Goal: Task Accomplishment & Management: Complete application form

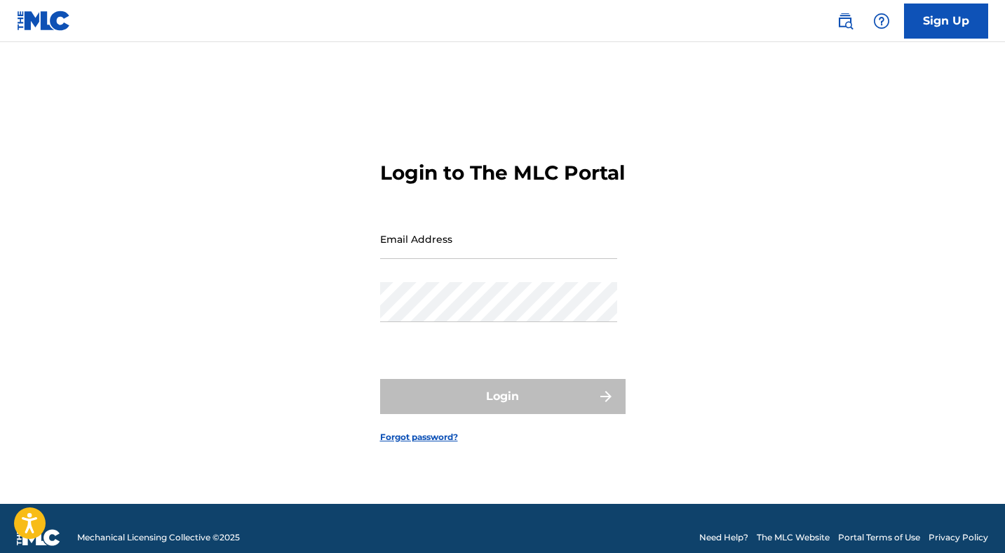
click at [466, 259] on input "Email Address" at bounding box center [498, 239] width 237 height 40
type input "[EMAIL_ADDRESS][DOMAIN_NAME]"
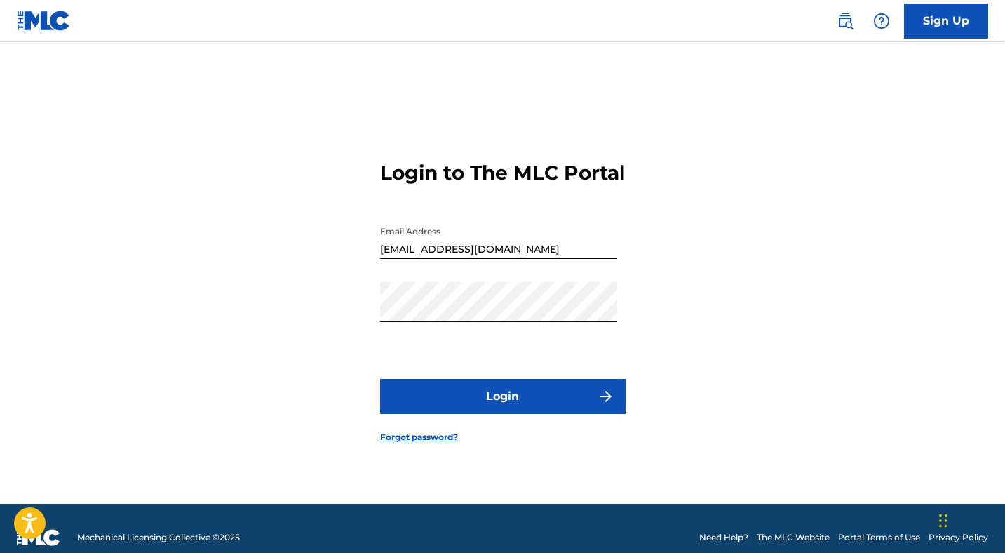
click at [508, 414] on button "Login" at bounding box center [503, 396] width 246 height 35
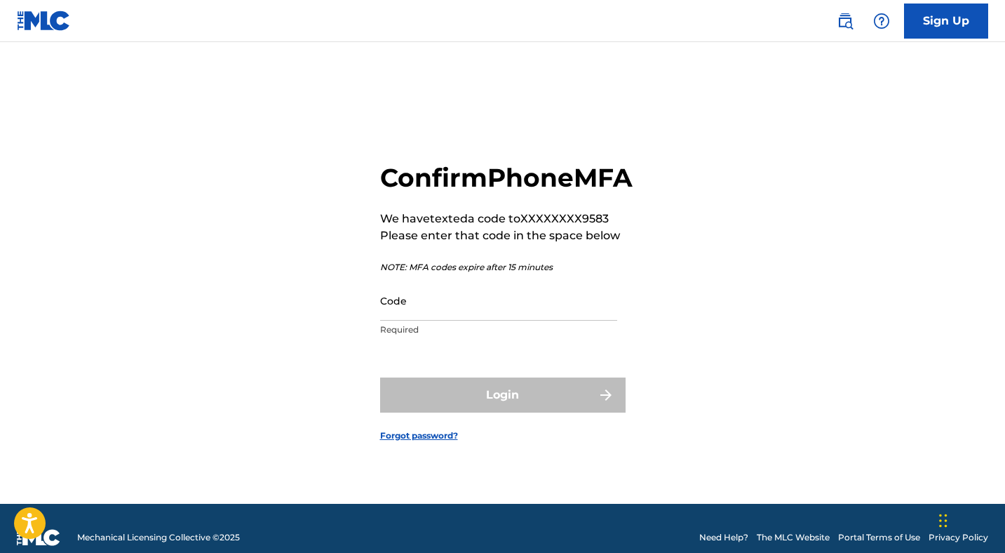
click at [472, 321] on input "Code" at bounding box center [498, 301] width 237 height 40
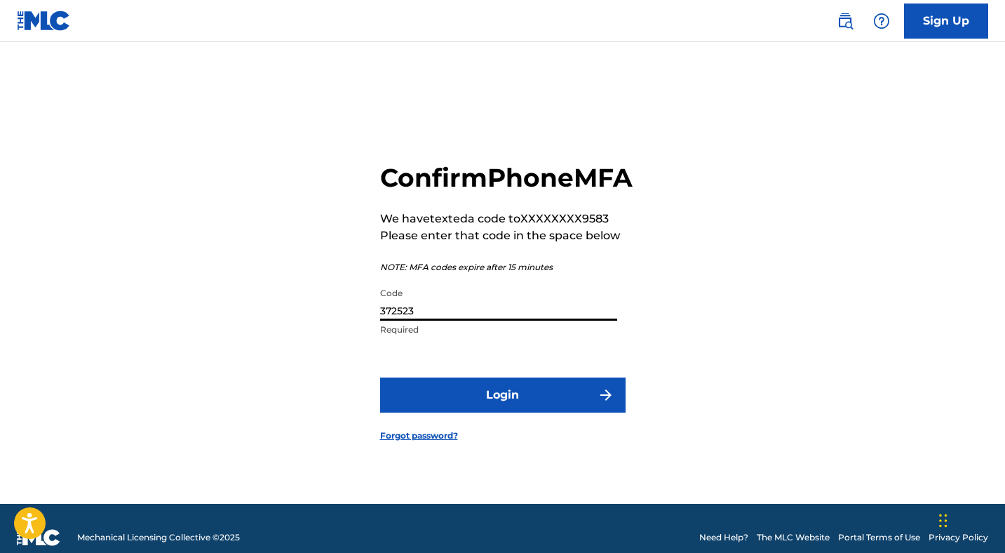
type input "372523"
click at [506, 408] on button "Login" at bounding box center [503, 394] width 246 height 35
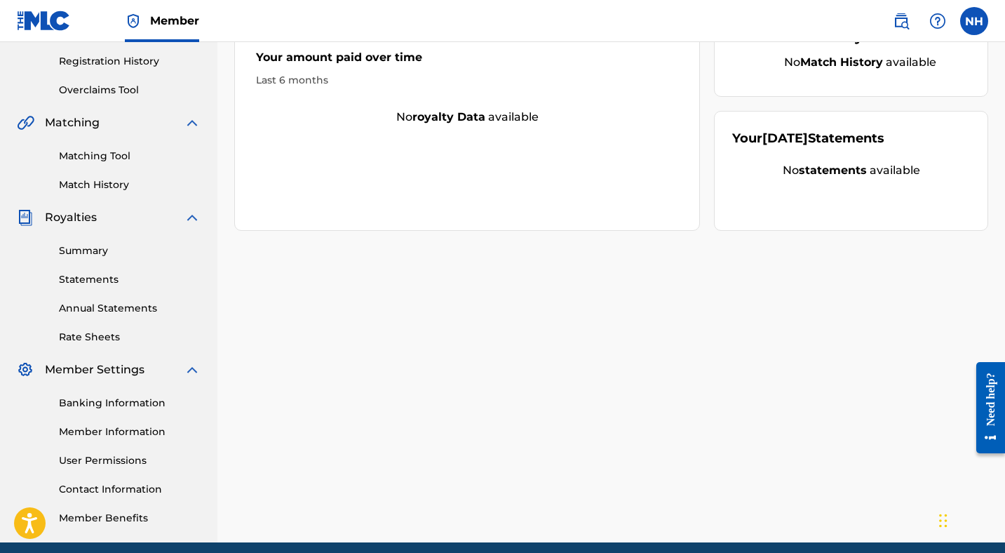
scroll to position [264, 0]
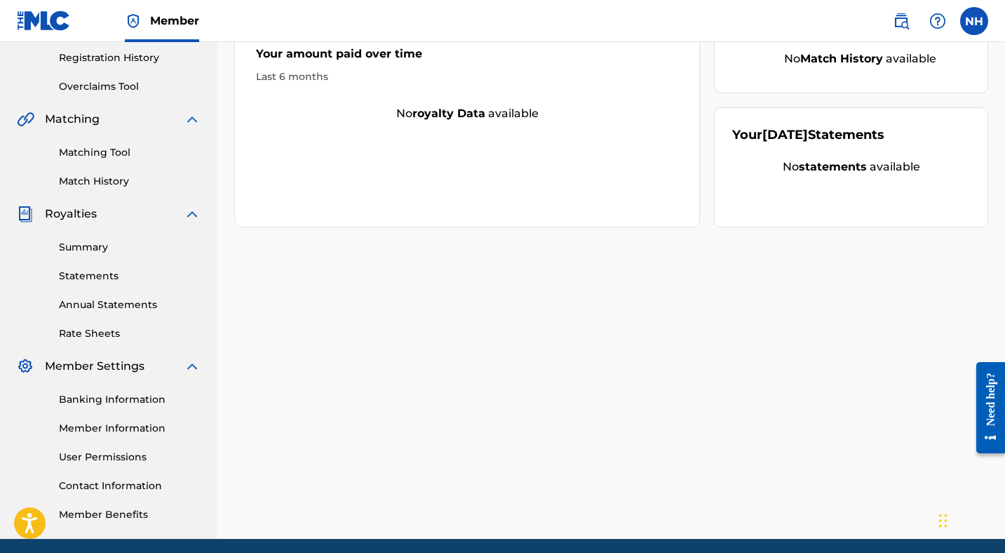
click at [80, 247] on link "Summary" at bounding box center [130, 247] width 142 height 15
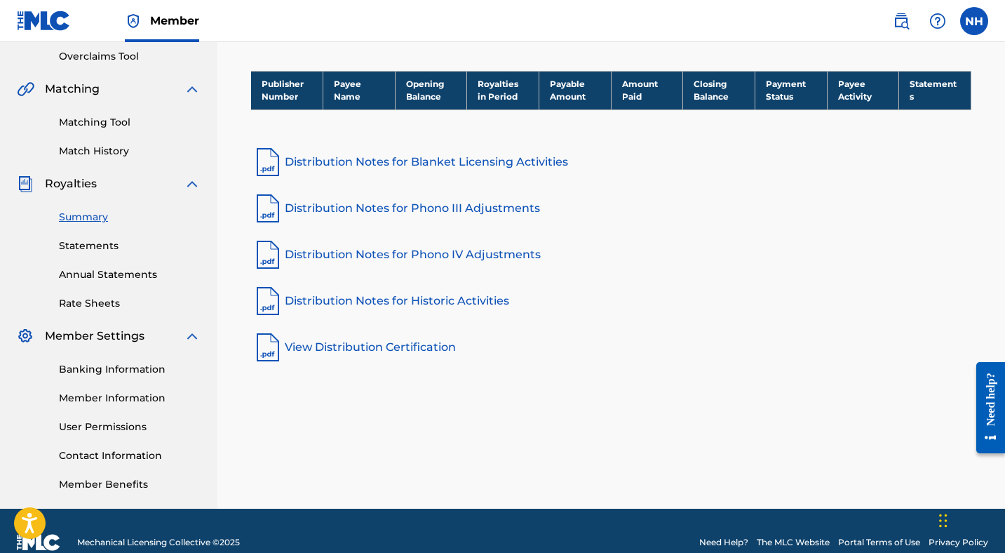
scroll to position [297, 0]
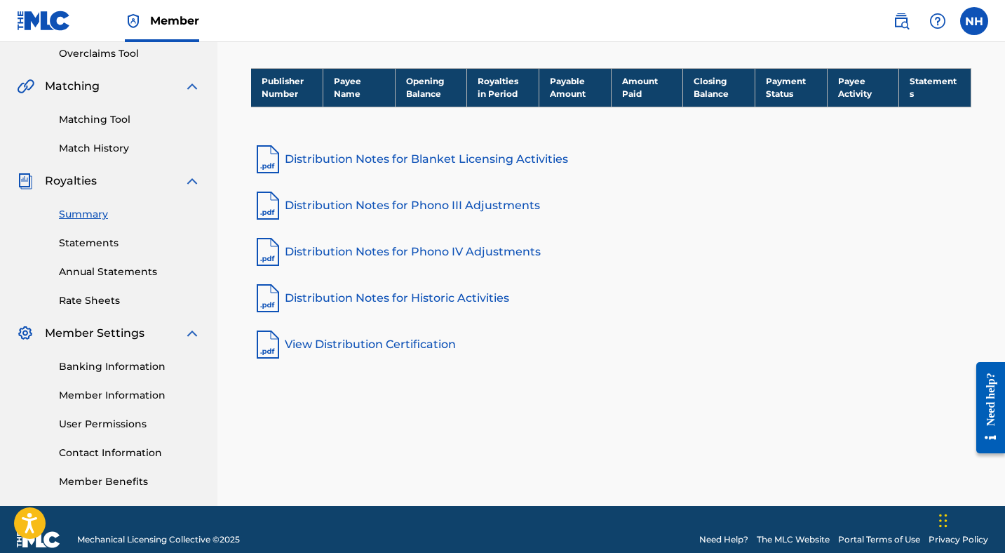
click at [95, 359] on link "Banking Information" at bounding box center [130, 366] width 142 height 15
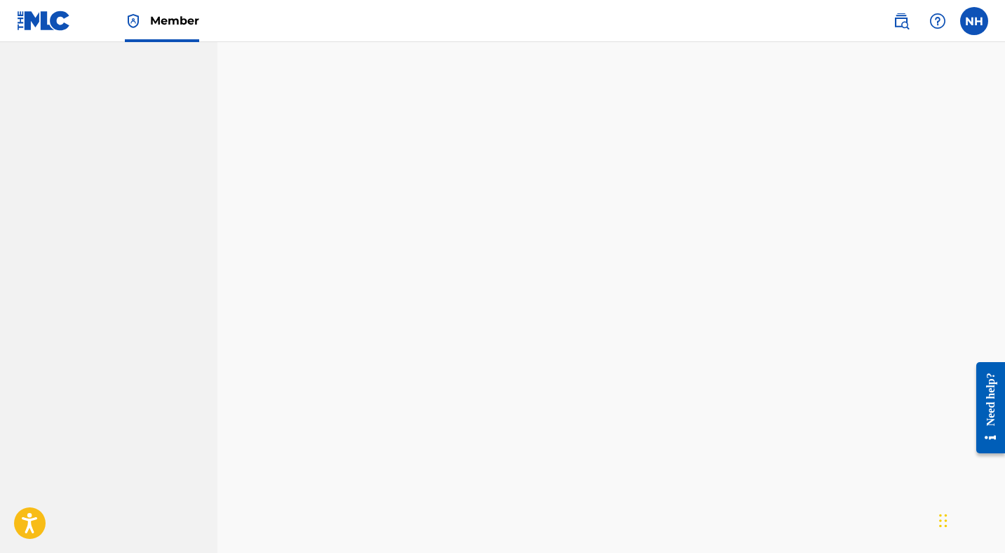
scroll to position [802, 0]
click at [200, 322] on nav "Long Lost Locals Music, LLC Summary Catalog Works Registration Claiming Tool In…" at bounding box center [108, 131] width 217 height 1783
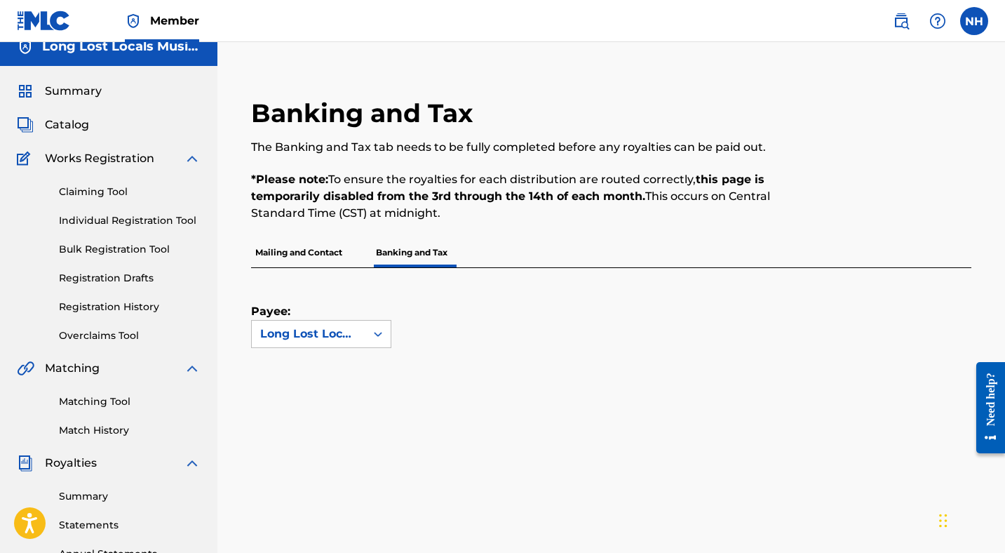
scroll to position [13, 0]
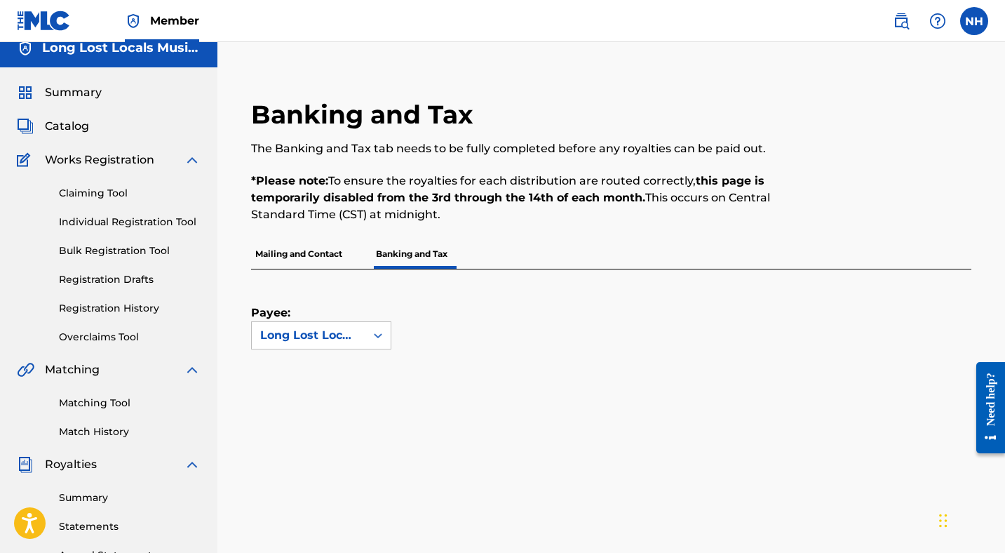
click at [85, 222] on link "Individual Registration Tool" at bounding box center [130, 222] width 142 height 15
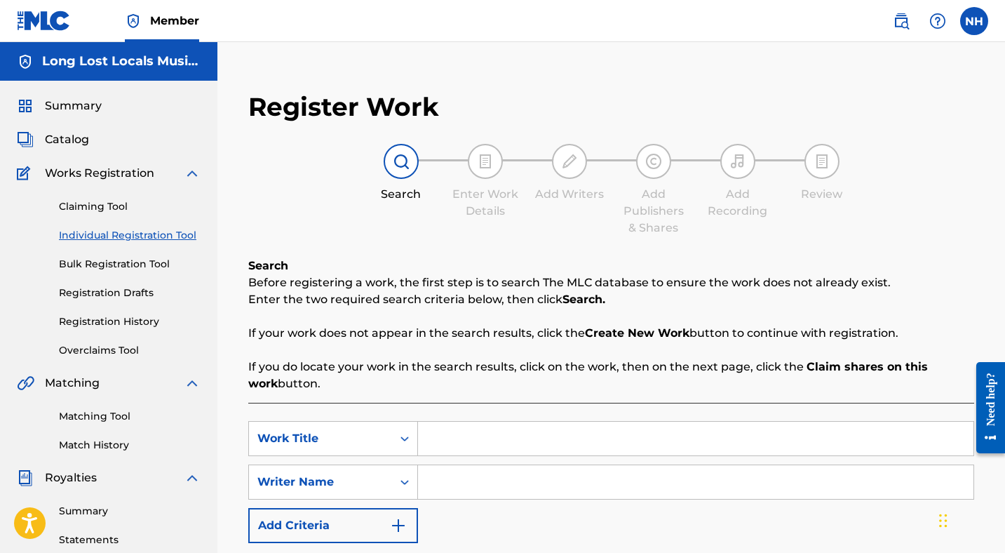
click at [60, 138] on span "Catalog" at bounding box center [67, 139] width 44 height 17
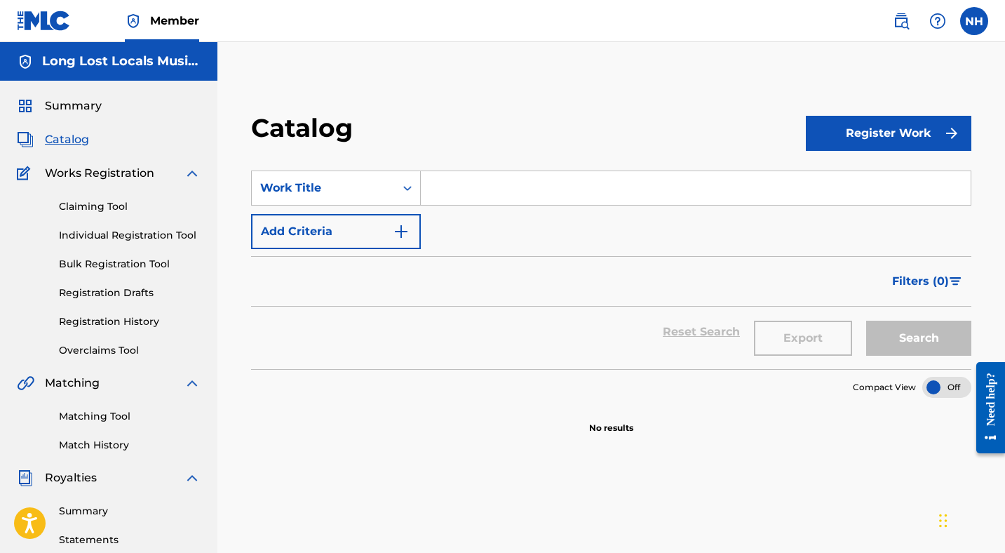
click at [83, 209] on link "Claiming Tool" at bounding box center [130, 206] width 142 height 15
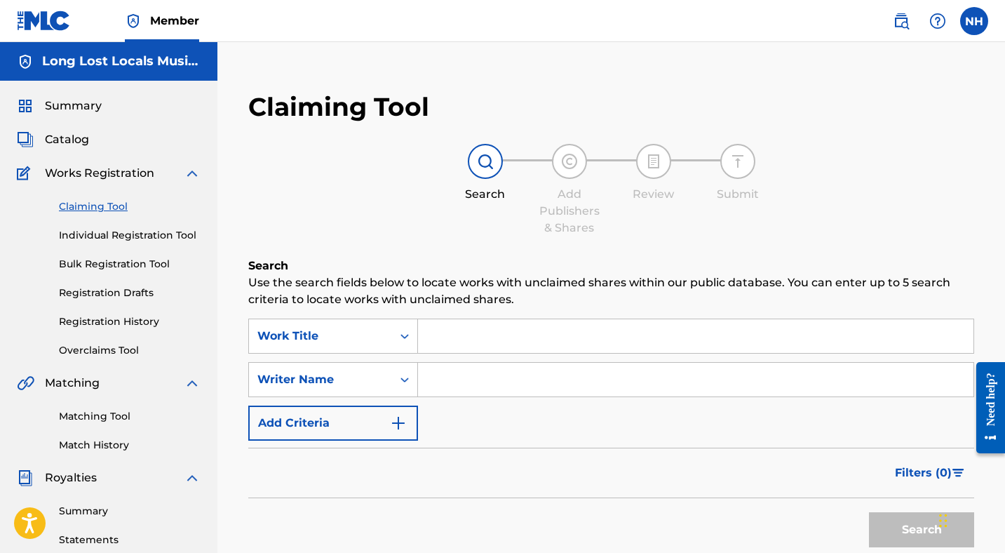
click at [95, 231] on link "Individual Registration Tool" at bounding box center [130, 235] width 142 height 15
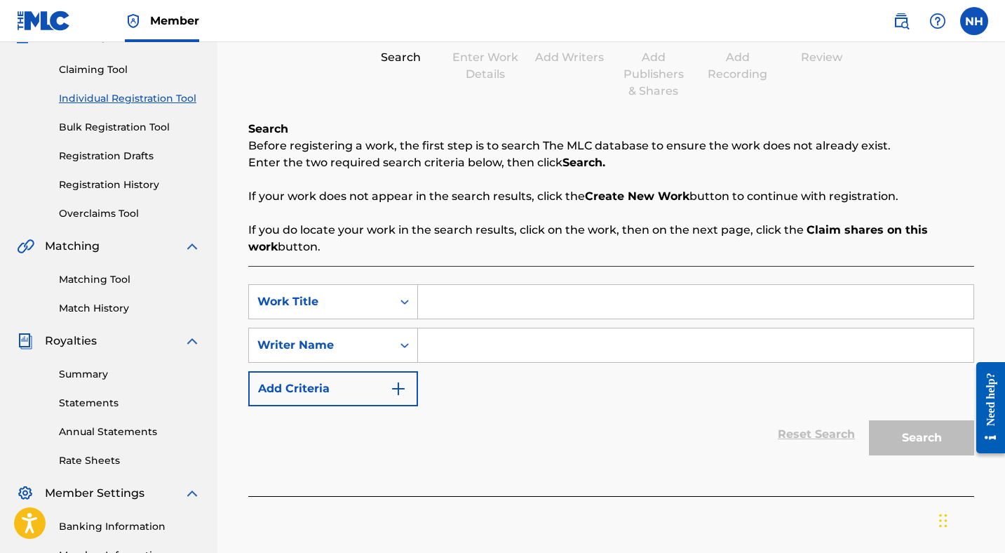
scroll to position [149, 0]
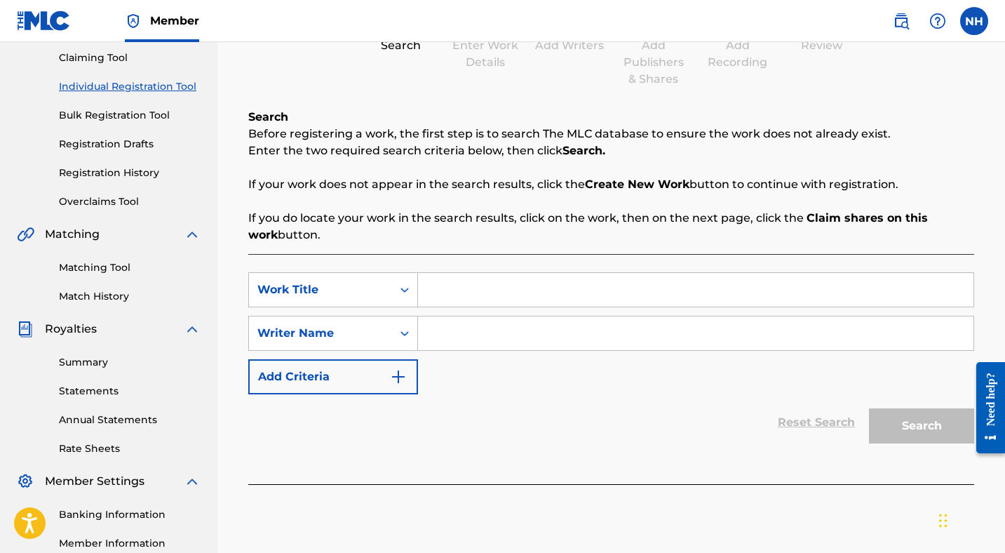
click at [434, 290] on input "Search Form" at bounding box center [696, 290] width 556 height 34
type input "The Haunted Ones"
click at [453, 342] on input "Search Form" at bounding box center [696, 333] width 556 height 34
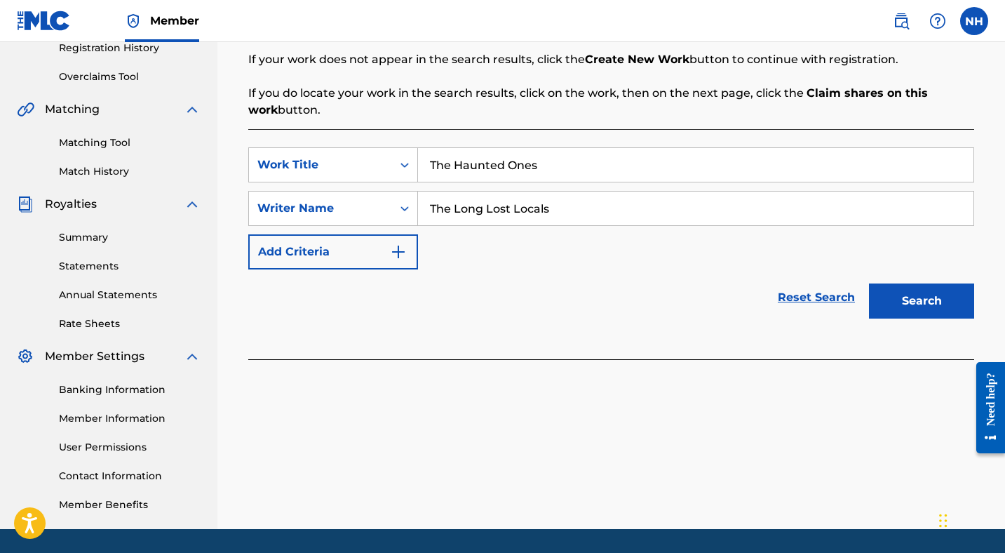
scroll to position [317, 0]
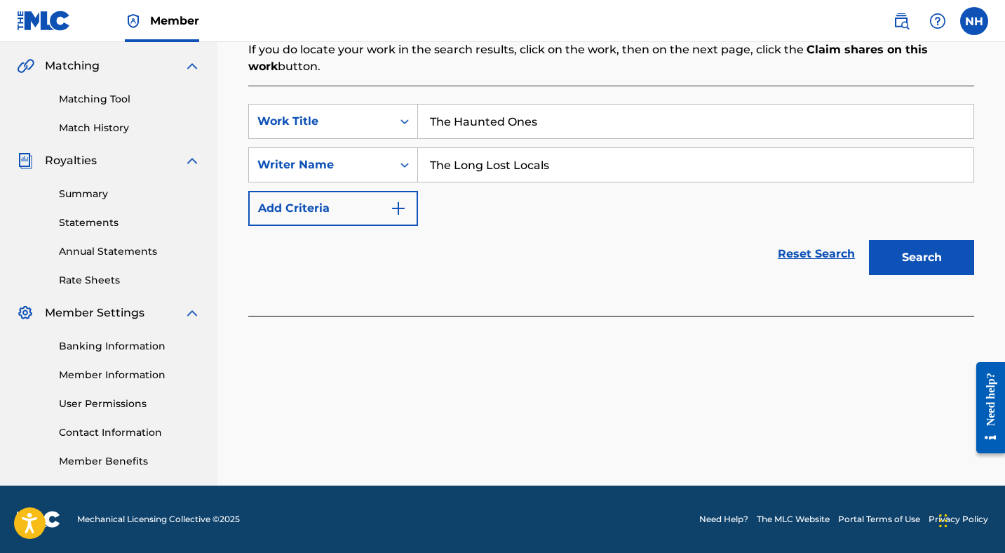
type input "The Long Lost Locals"
click at [133, 428] on link "Contact Information" at bounding box center [130, 432] width 142 height 15
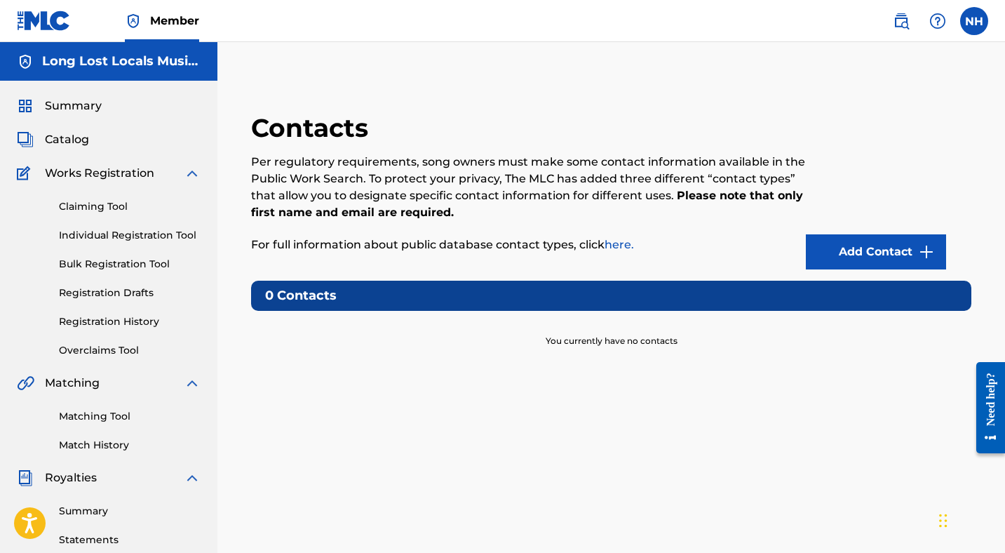
click at [71, 108] on span "Summary" at bounding box center [73, 106] width 57 height 17
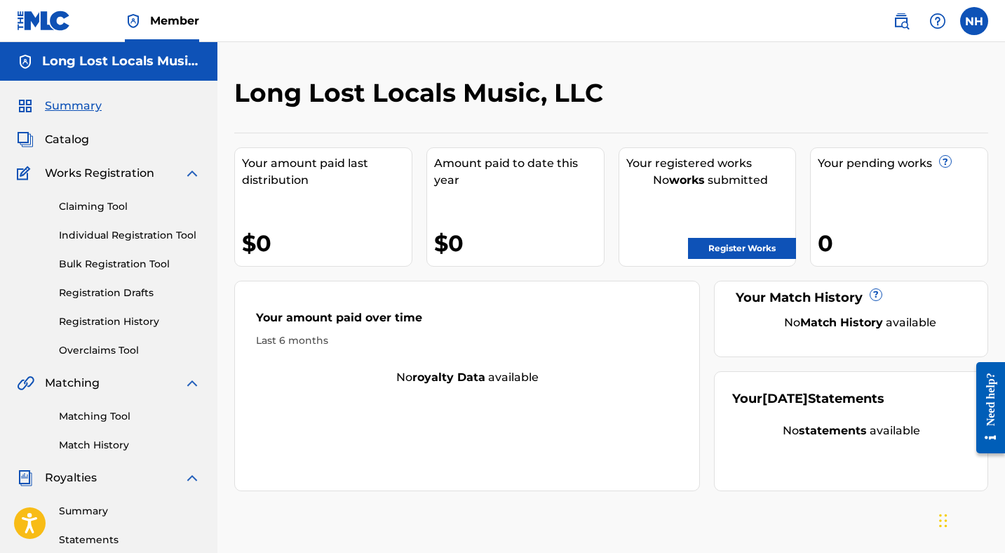
click at [971, 18] on label at bounding box center [974, 21] width 28 height 28
click at [974, 21] on input "NH [PERSON_NAME] [EMAIL_ADDRESS][DOMAIN_NAME] Notification Preferences Profile …" at bounding box center [974, 21] width 0 height 0
click at [128, 297] on link "Registration Drafts" at bounding box center [130, 293] width 142 height 15
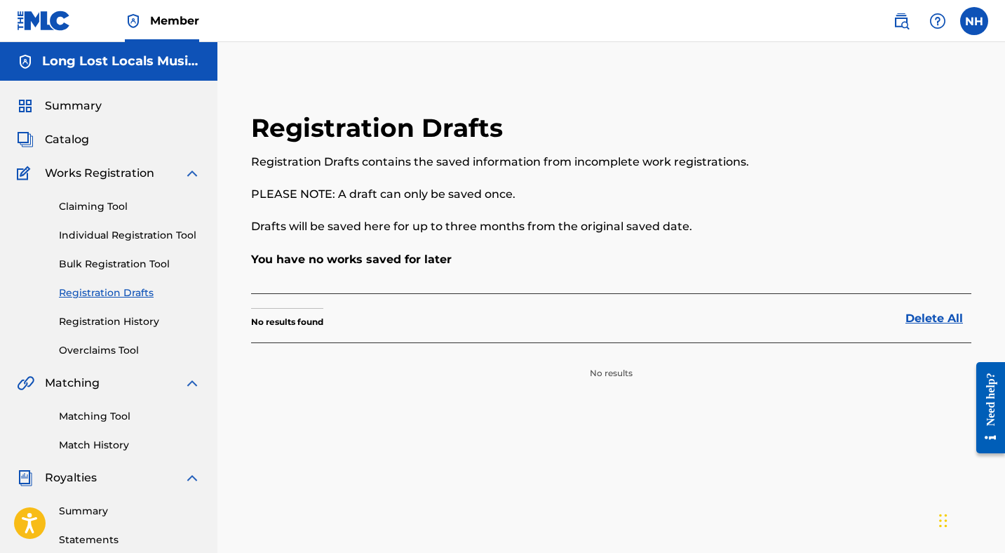
click at [106, 228] on link "Individual Registration Tool" at bounding box center [130, 235] width 142 height 15
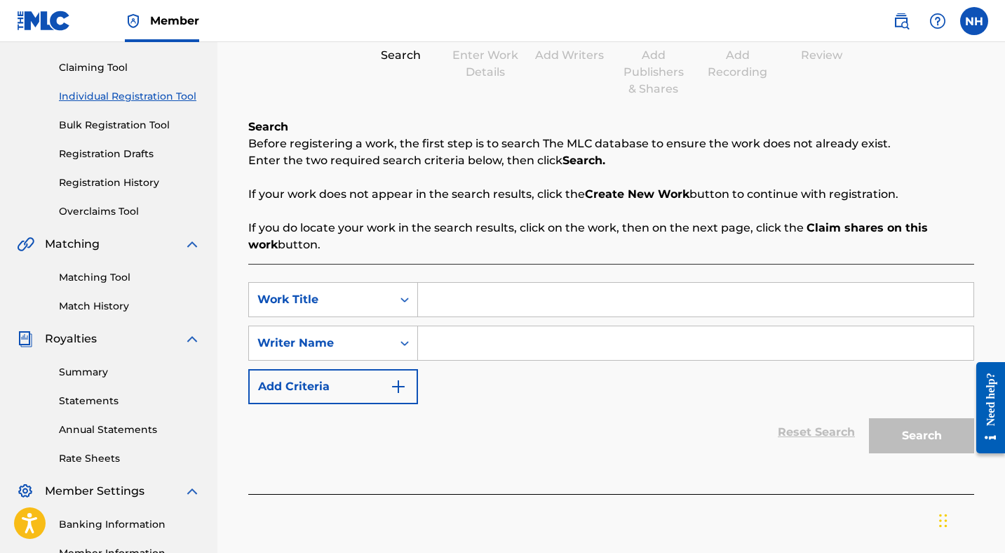
scroll to position [194, 0]
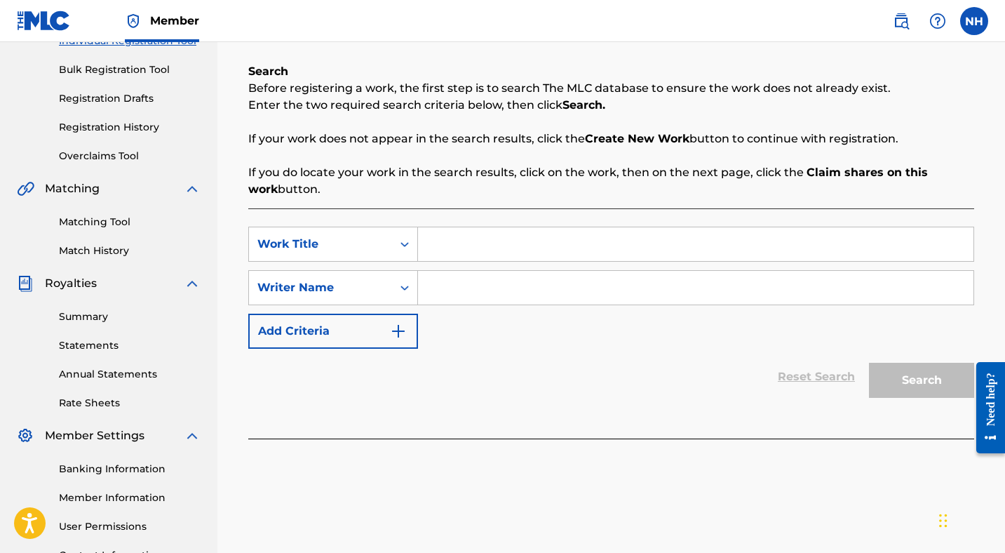
click at [457, 253] on input "Search Form" at bounding box center [696, 244] width 556 height 34
click at [382, 285] on div "Writer Name" at bounding box center [320, 287] width 126 height 17
click at [494, 384] on div "Reset Search Search" at bounding box center [611, 377] width 726 height 56
click at [511, 243] on input "The Haunted Ones" at bounding box center [696, 244] width 556 height 34
type input "World To Me"
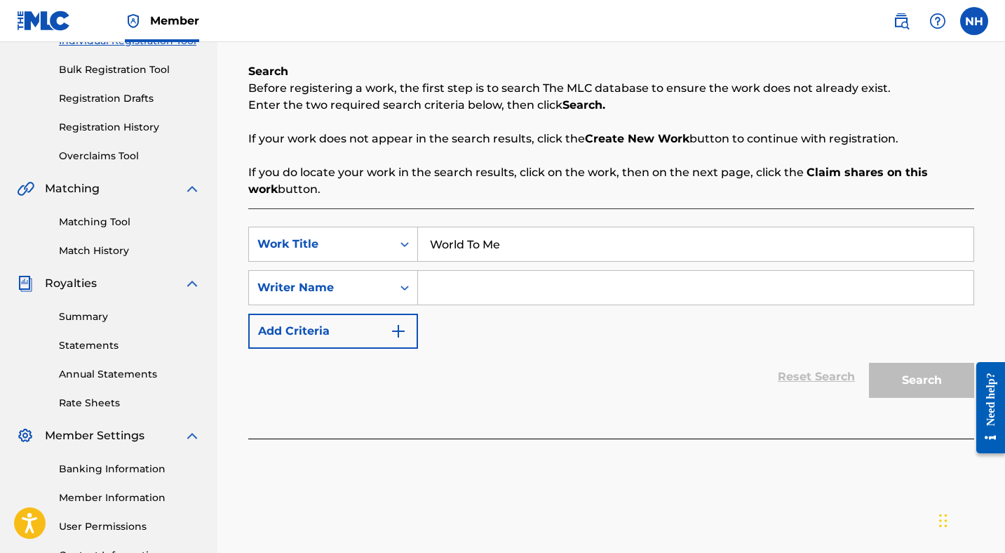
click at [509, 288] on input "Search Form" at bounding box center [696, 288] width 556 height 34
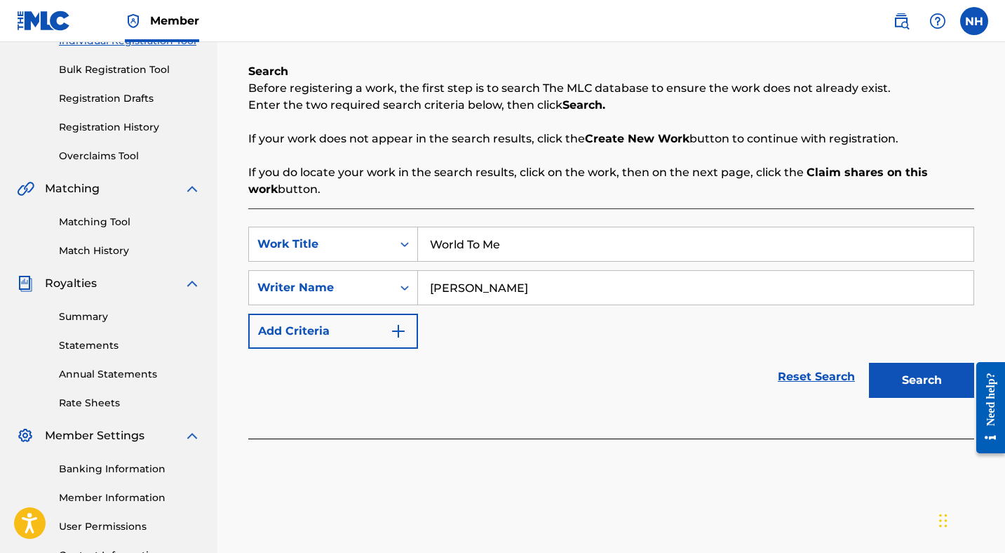
click at [920, 370] on button "Search" at bounding box center [921, 380] width 105 height 35
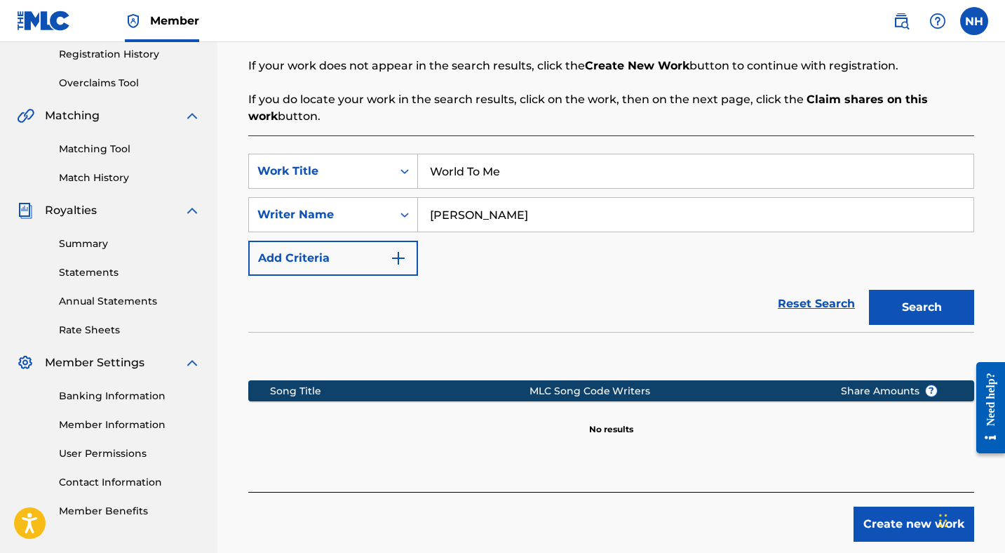
scroll to position [265, 0]
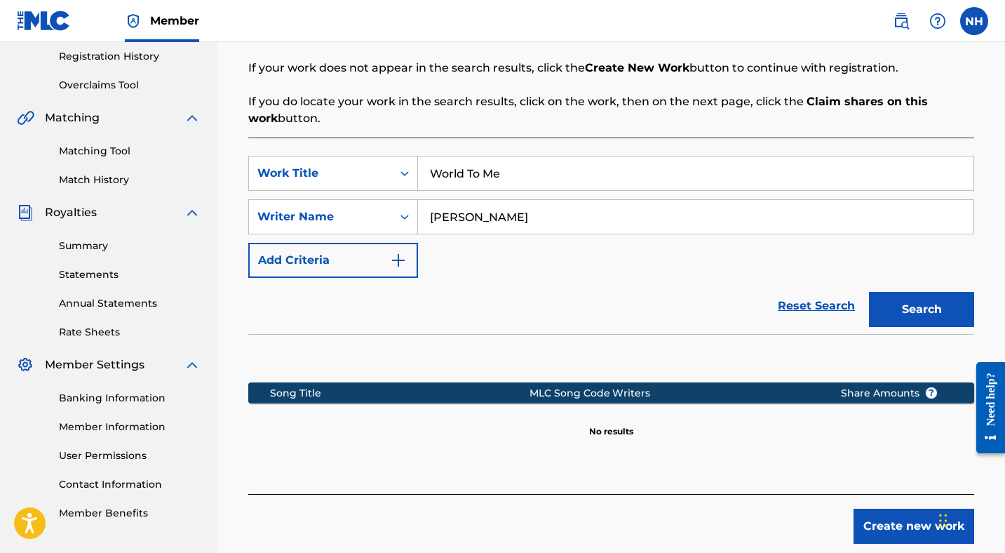
click at [469, 220] on input "[PERSON_NAME]" at bounding box center [696, 217] width 556 height 34
click at [939, 307] on button "Search" at bounding box center [921, 309] width 105 height 35
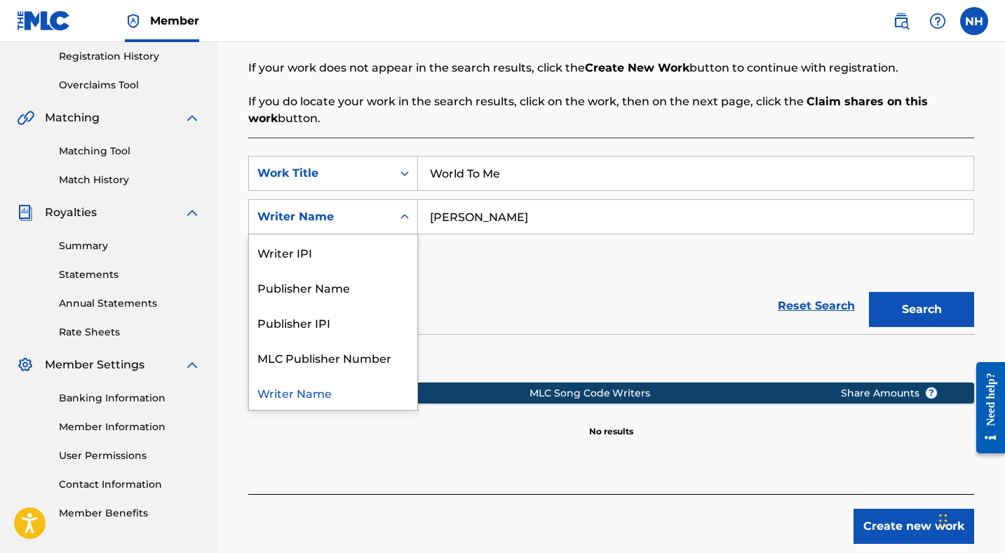
click at [396, 218] on div "Search Form" at bounding box center [404, 216] width 25 height 25
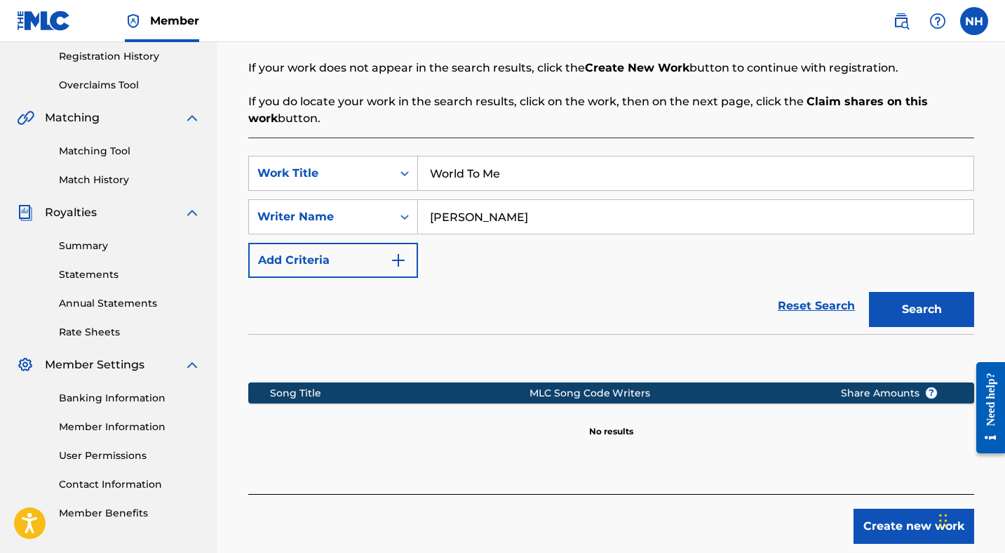
click at [495, 257] on div "SearchWithCriteria13e27f87-628a-40b8-9bd9-f65d375efcce Work Title World To Me S…" at bounding box center [611, 217] width 726 height 122
click at [380, 172] on div "Work Title" at bounding box center [320, 173] width 126 height 17
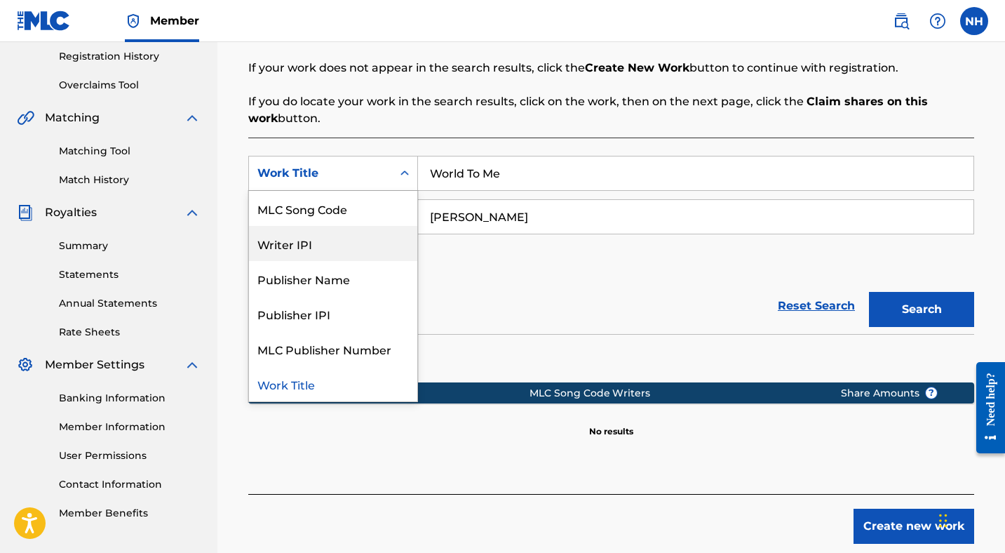
scroll to position [0, 0]
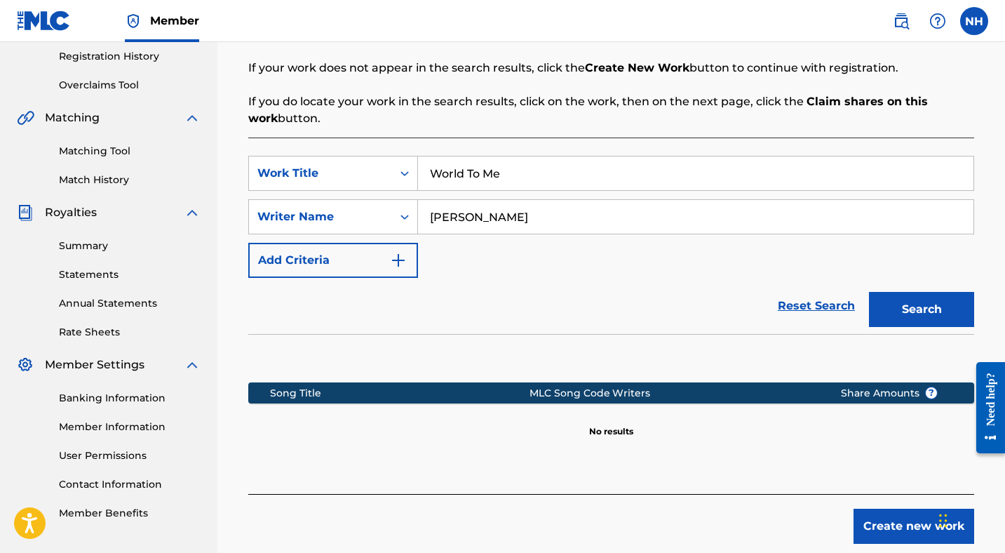
click at [451, 273] on div "SearchWithCriteria13e27f87-628a-40b8-9bd9-f65d375efcce Work Title World To Me S…" at bounding box center [611, 217] width 726 height 122
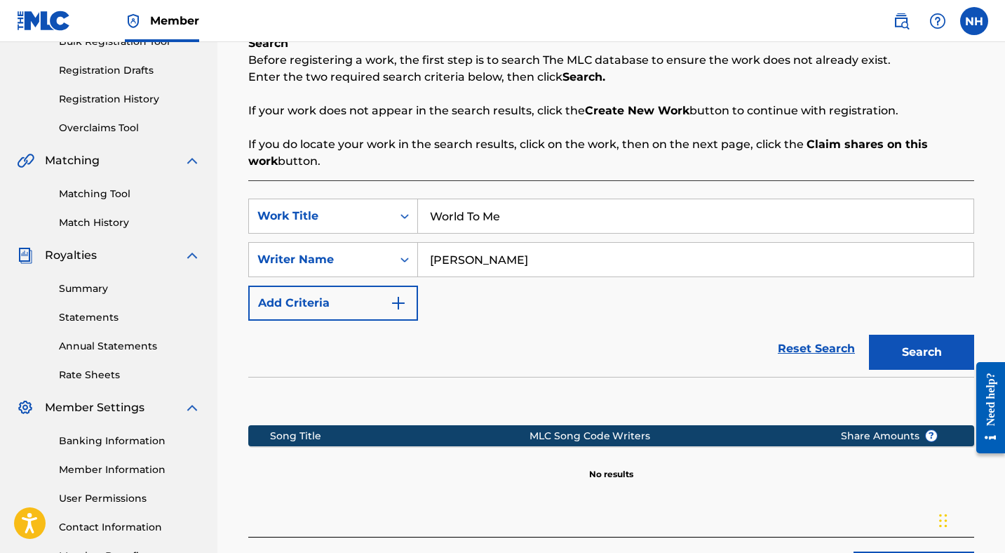
scroll to position [220, 0]
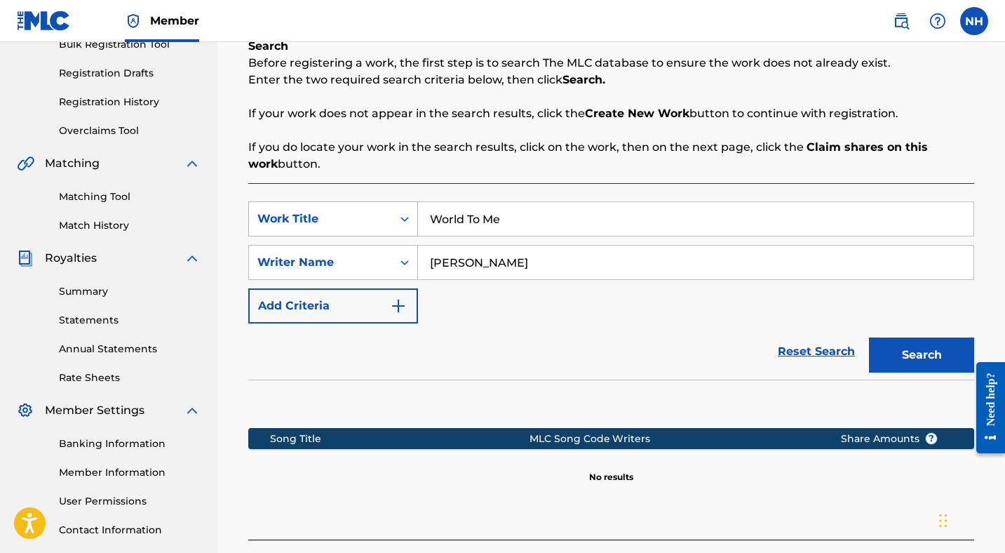
click at [394, 214] on div "Search Form" at bounding box center [404, 218] width 25 height 25
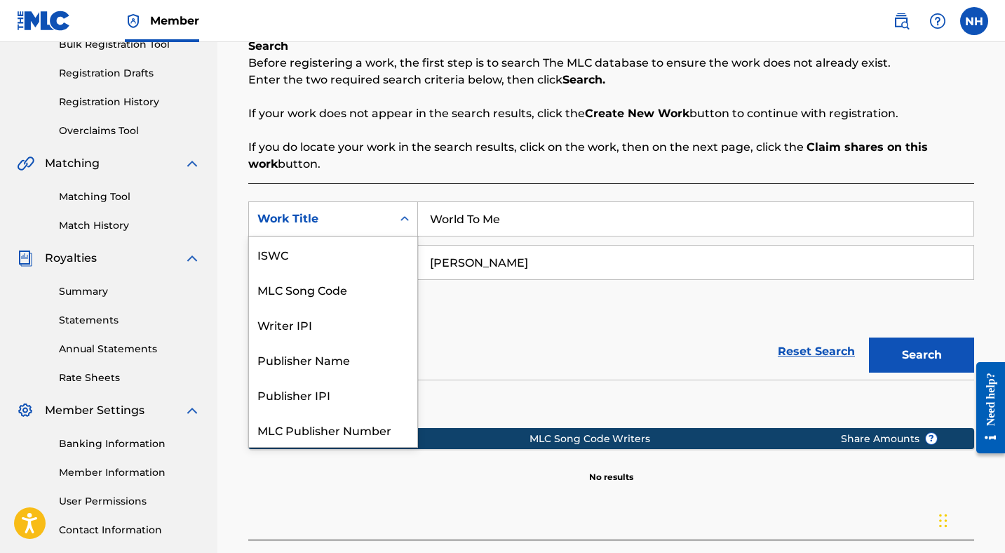
scroll to position [35, 0]
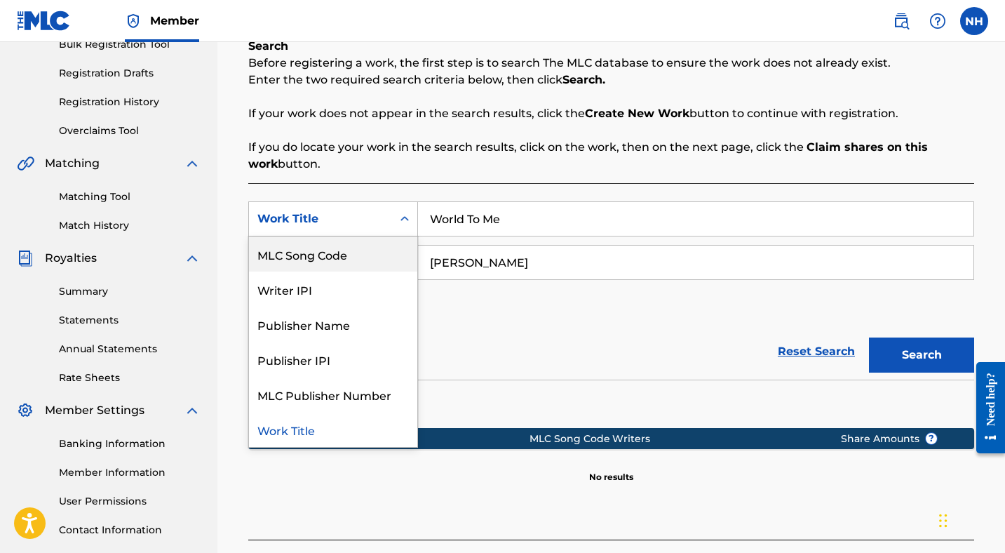
click at [465, 295] on div "SearchWithCriteria13e27f87-628a-40b8-9bd9-f65d375efcce MLC Song Code, 2 of 7. 7…" at bounding box center [611, 262] width 726 height 122
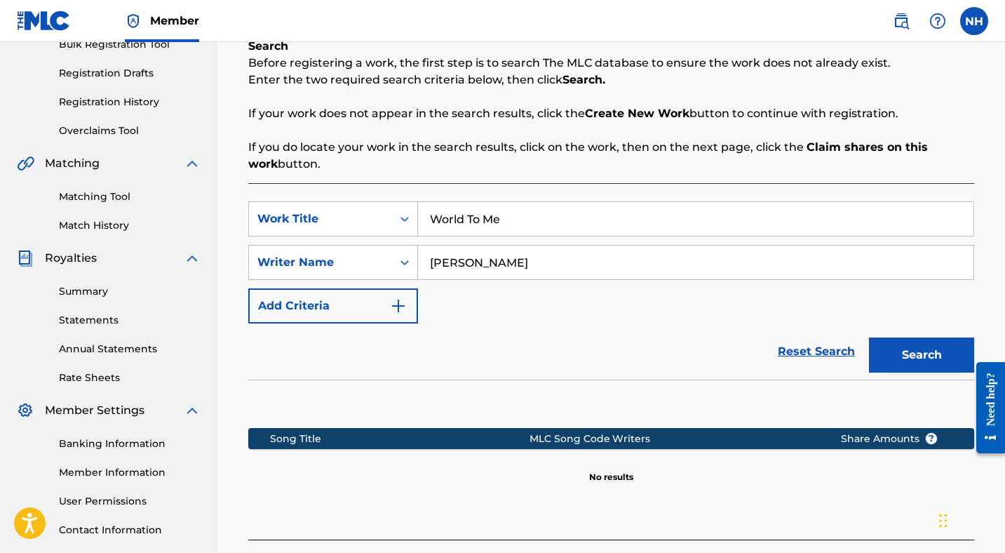
click at [493, 266] on input "[PERSON_NAME]" at bounding box center [696, 263] width 556 height 34
type input "[PERSON_NAME] [PERSON_NAME]"
click at [906, 358] on button "Search" at bounding box center [921, 354] width 105 height 35
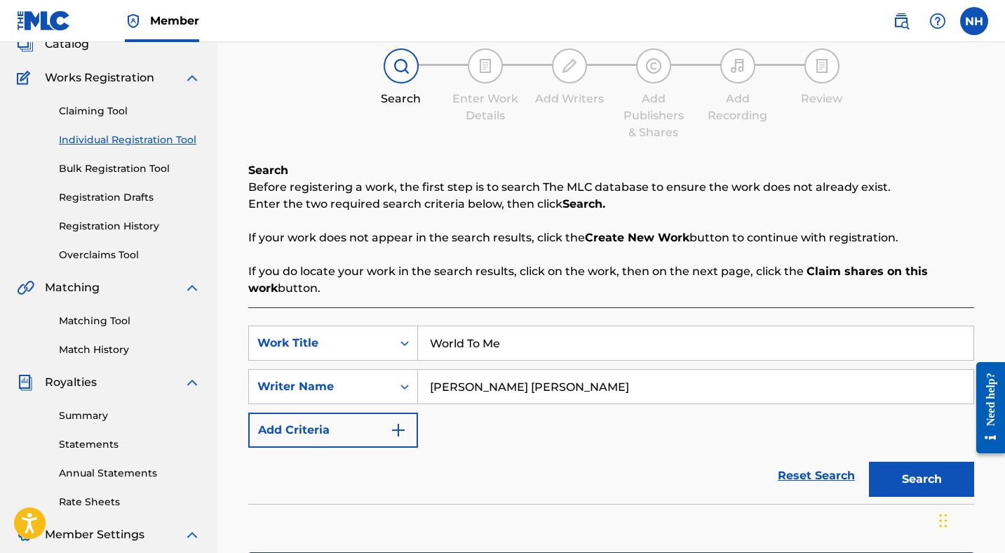
scroll to position [98, 0]
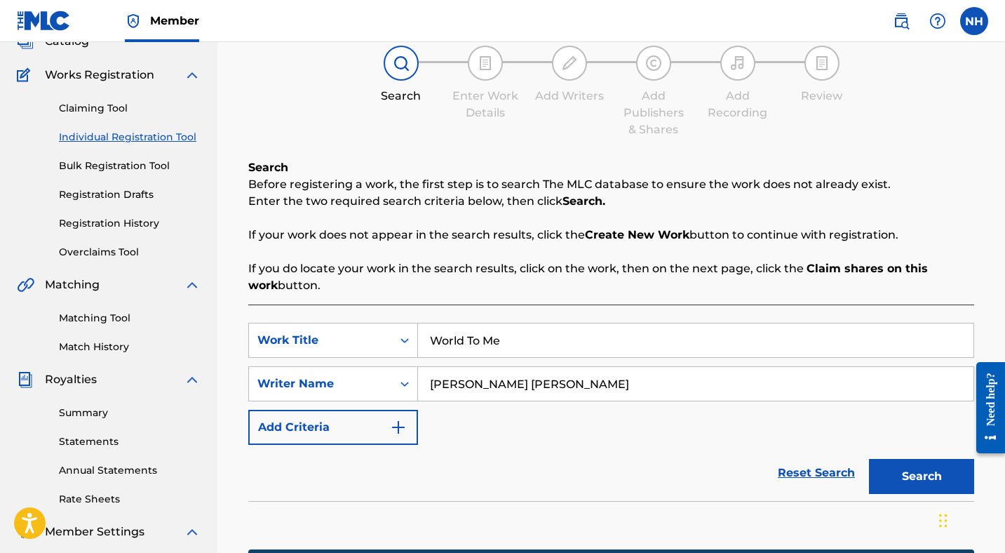
click at [82, 110] on link "Claiming Tool" at bounding box center [130, 108] width 142 height 15
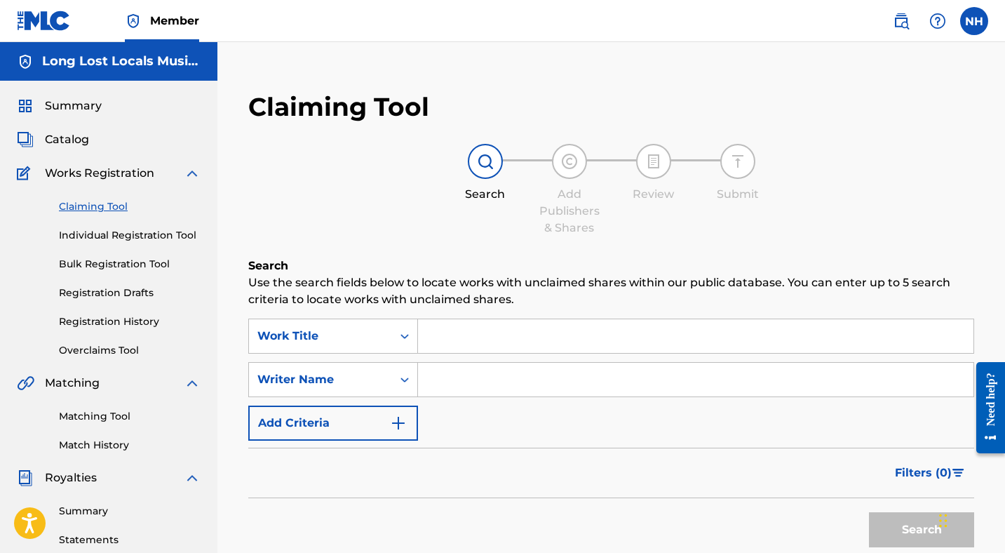
click at [473, 345] on input "Search Form" at bounding box center [696, 336] width 556 height 34
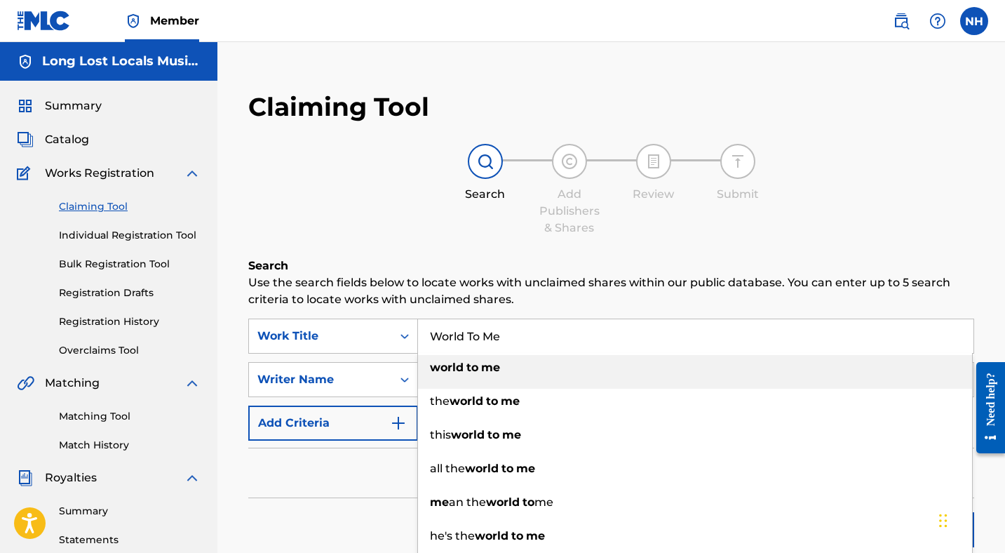
click at [375, 284] on p "Use the search fields below to locate works with unclaimed shares within our pu…" at bounding box center [611, 291] width 726 height 34
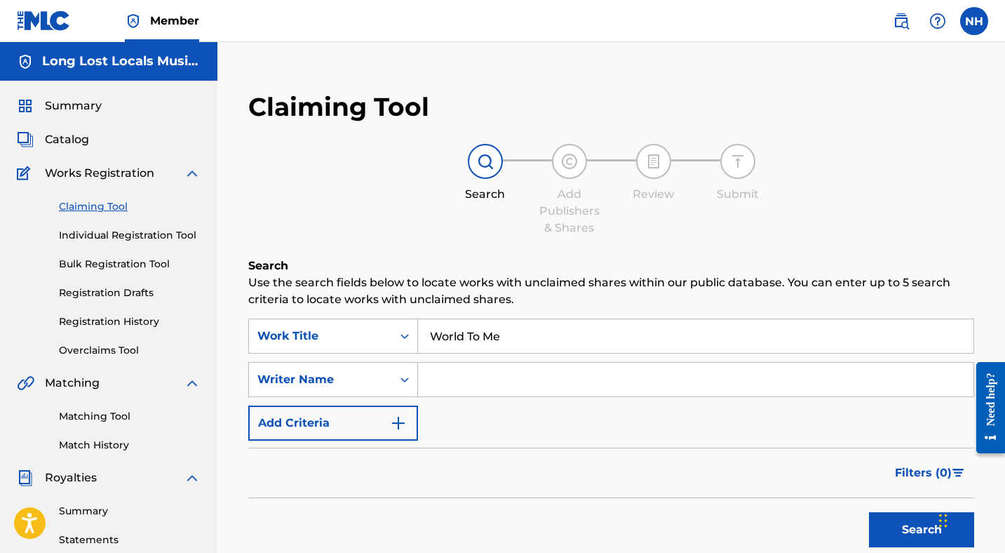
click at [448, 370] on input "Search Form" at bounding box center [696, 380] width 556 height 34
click at [373, 363] on div "Writer Name" at bounding box center [333, 379] width 170 height 35
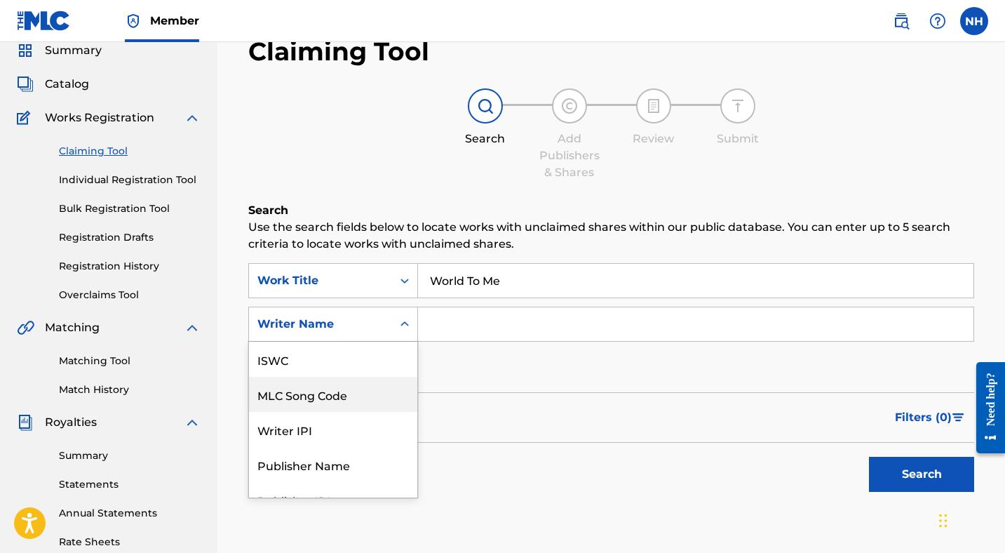
scroll to position [35, 0]
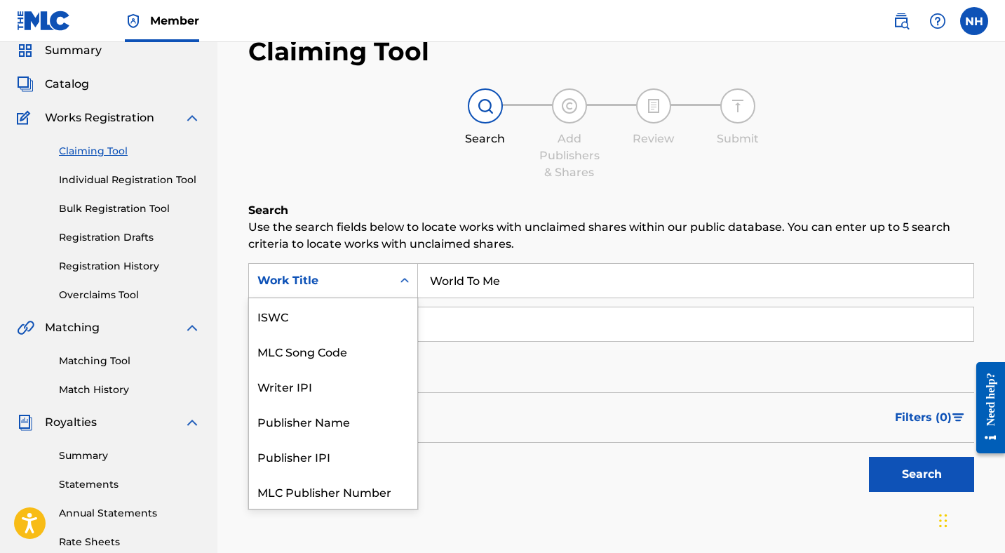
click at [356, 287] on div "Work Title" at bounding box center [320, 280] width 126 height 17
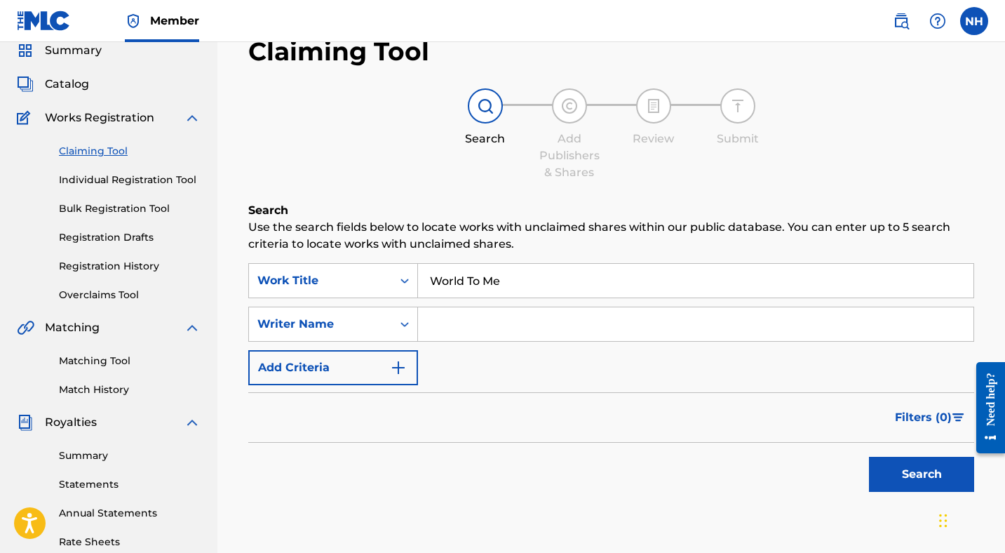
click at [331, 207] on h6 "Search" at bounding box center [611, 210] width 726 height 17
drag, startPoint x: 532, startPoint y: 283, endPoint x: 436, endPoint y: 242, distance: 105.0
click at [436, 242] on div "Search Use the search fields below to locate works with unclaimed shares within…" at bounding box center [611, 385] width 726 height 367
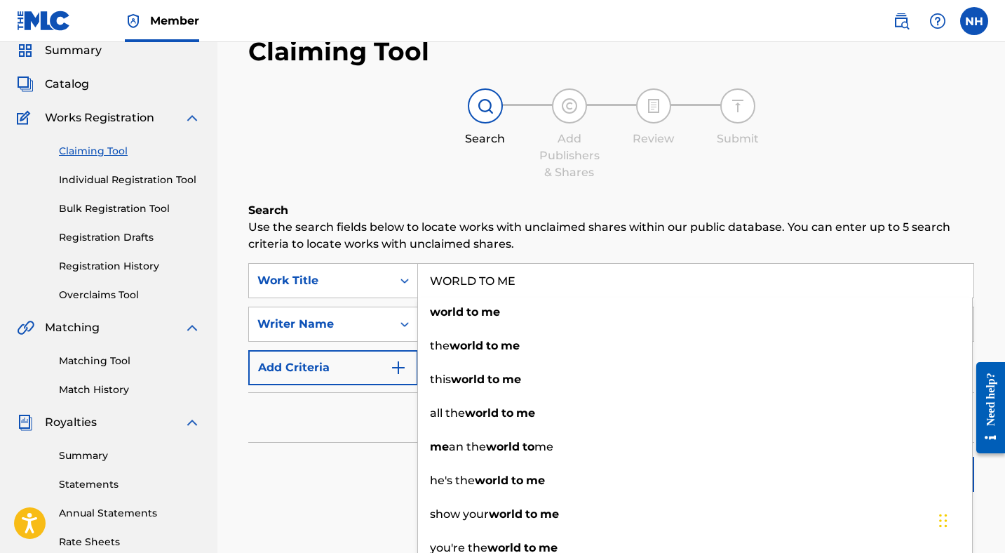
type input "WORLD TO ME"
click at [375, 439] on div "Filters ( 0 )" at bounding box center [611, 417] width 726 height 51
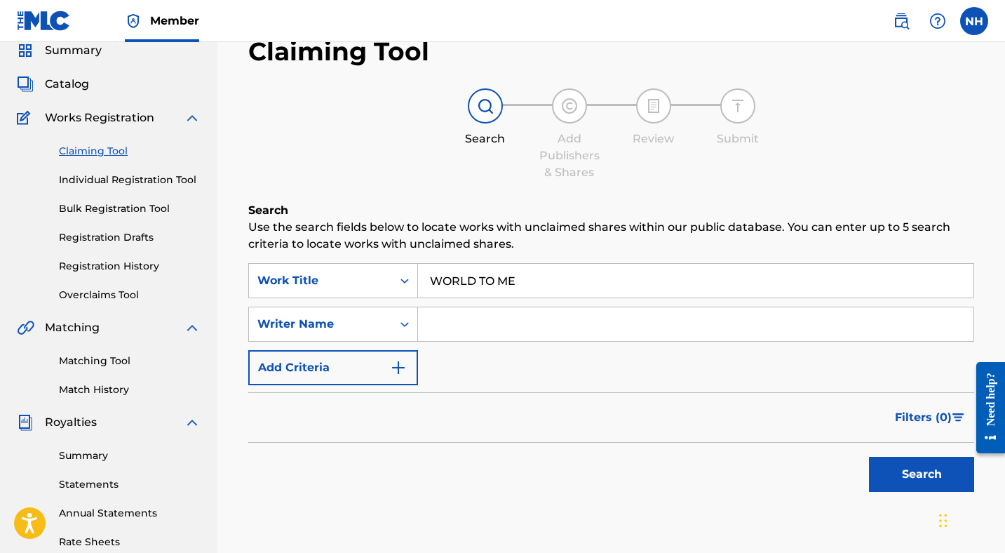
click at [468, 321] on input "Search Form" at bounding box center [696, 324] width 556 height 34
type input "[PERSON_NAME] [PERSON_NAME]"
click at [925, 471] on button "Search" at bounding box center [921, 474] width 105 height 35
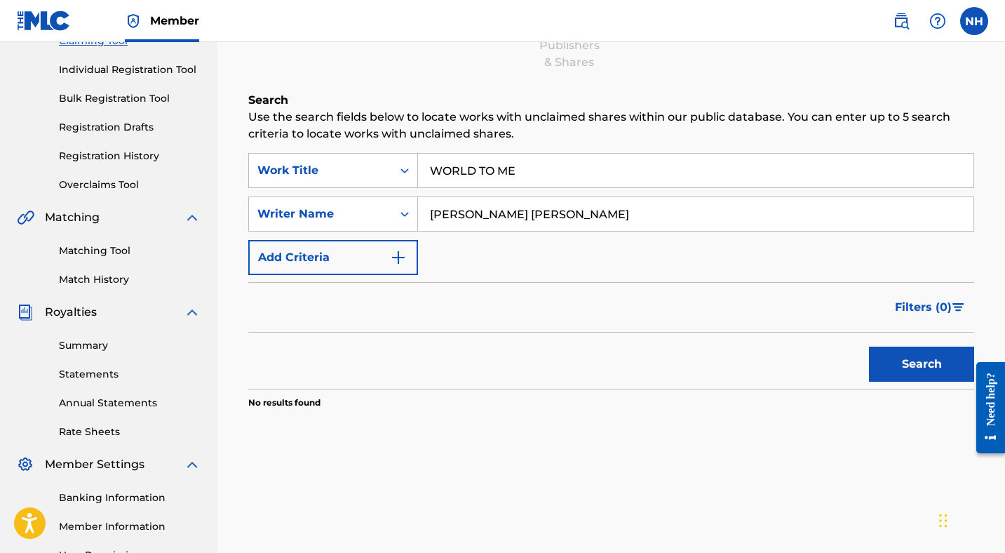
scroll to position [0, 0]
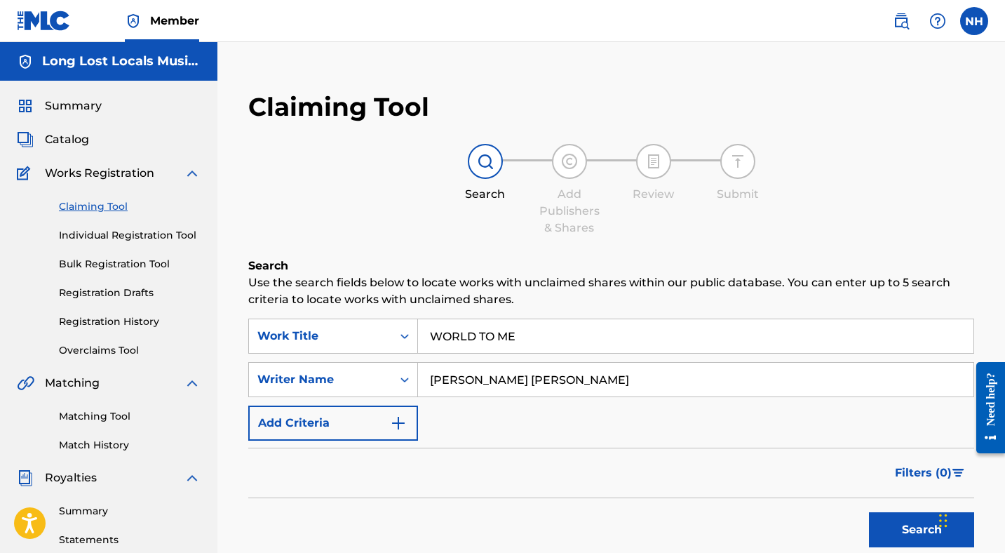
click at [83, 236] on link "Individual Registration Tool" at bounding box center [130, 235] width 142 height 15
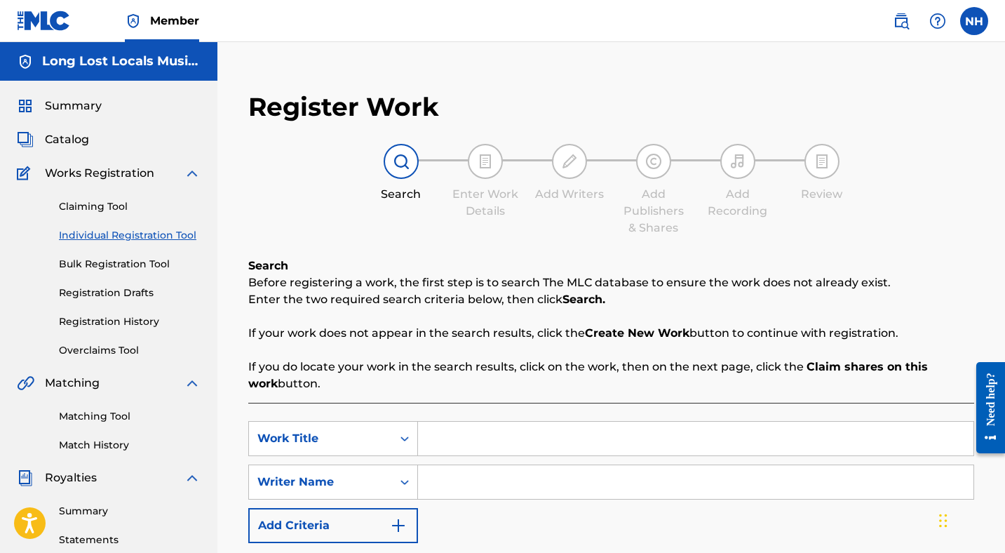
click at [984, 17] on label at bounding box center [974, 21] width 28 height 28
click at [974, 21] on input "NH [PERSON_NAME] [EMAIL_ADDRESS][DOMAIN_NAME] Notification Preferences Profile …" at bounding box center [974, 21] width 0 height 0
click at [525, 347] on div "Search Before registering a work, the first step is to search The MLC database …" at bounding box center [611, 324] width 726 height 135
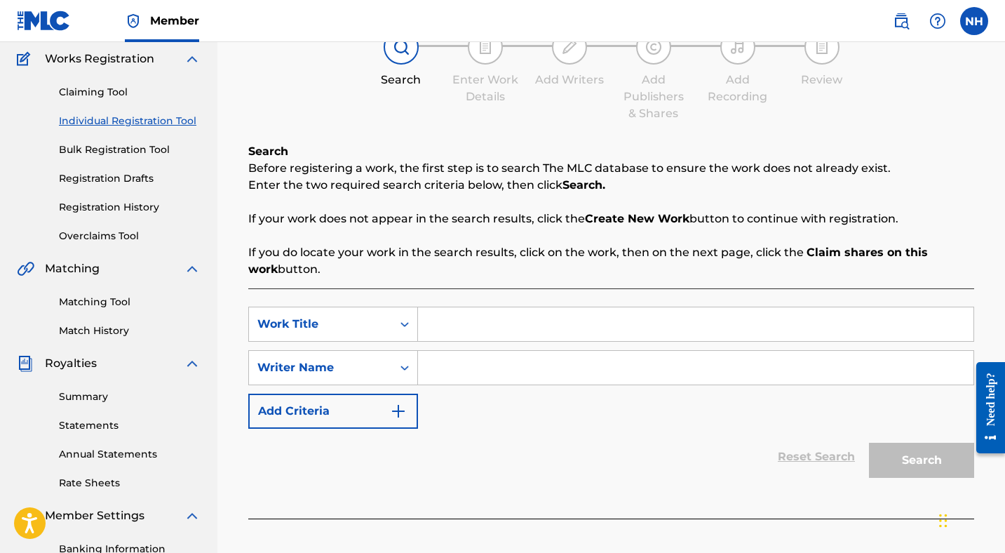
scroll to position [146, 0]
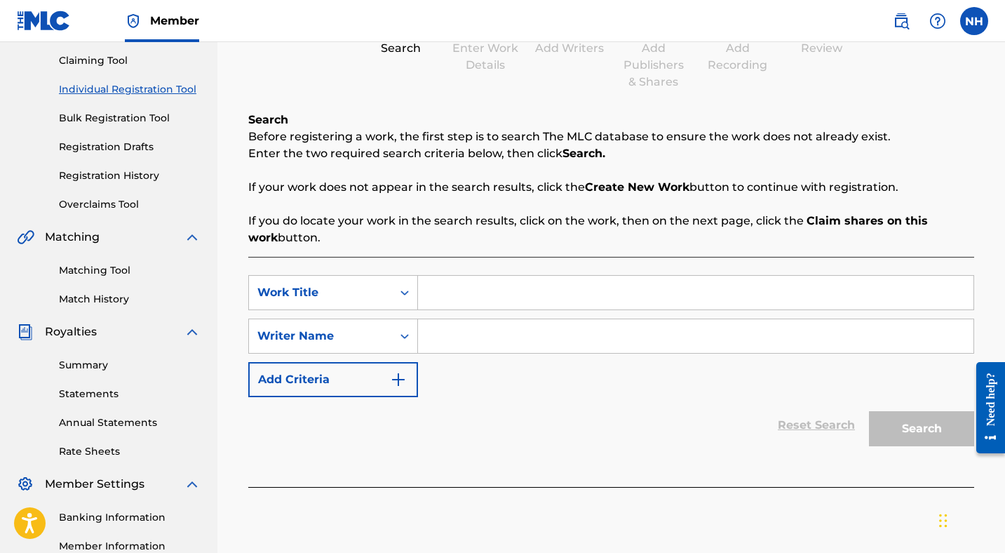
click at [453, 309] on input "Search Form" at bounding box center [696, 293] width 556 height 34
type input "The Haunted Ones"
click at [454, 345] on input "Search Form" at bounding box center [696, 336] width 556 height 34
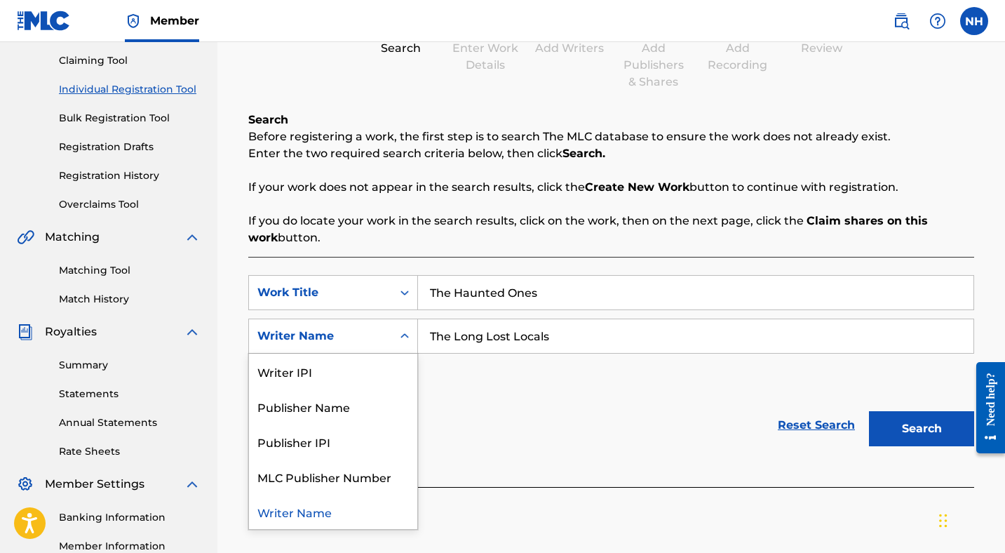
click at [335, 351] on div "Writer Name" at bounding box center [333, 336] width 170 height 35
click at [499, 384] on div "SearchWithCriteria13e27f87-628a-40b8-9bd9-f65d375efcce Work Title The Haunted O…" at bounding box center [611, 336] width 726 height 122
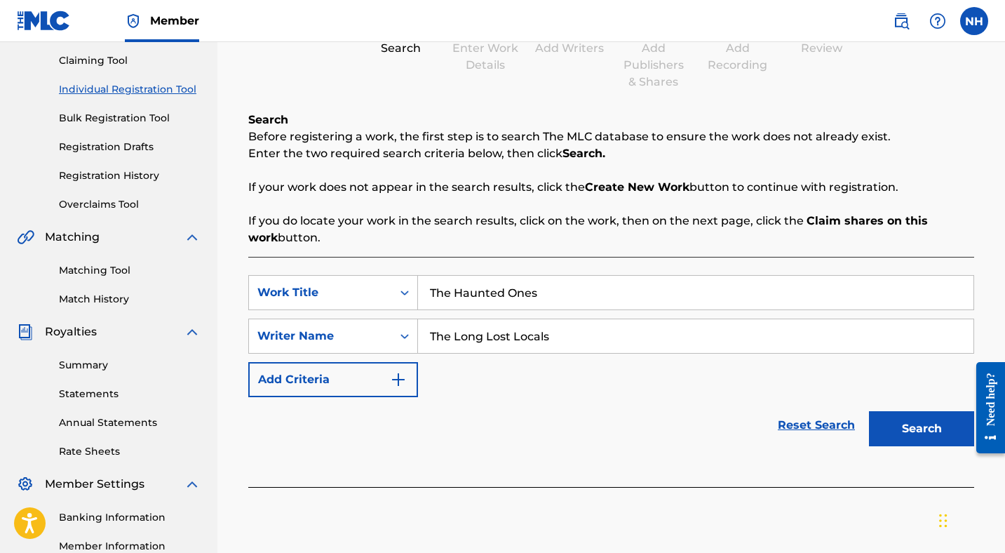
click at [468, 344] on input "The Long Lost Locals" at bounding box center [696, 336] width 556 height 34
type input "[PERSON_NAME]"
click at [906, 429] on button "Search" at bounding box center [921, 428] width 105 height 35
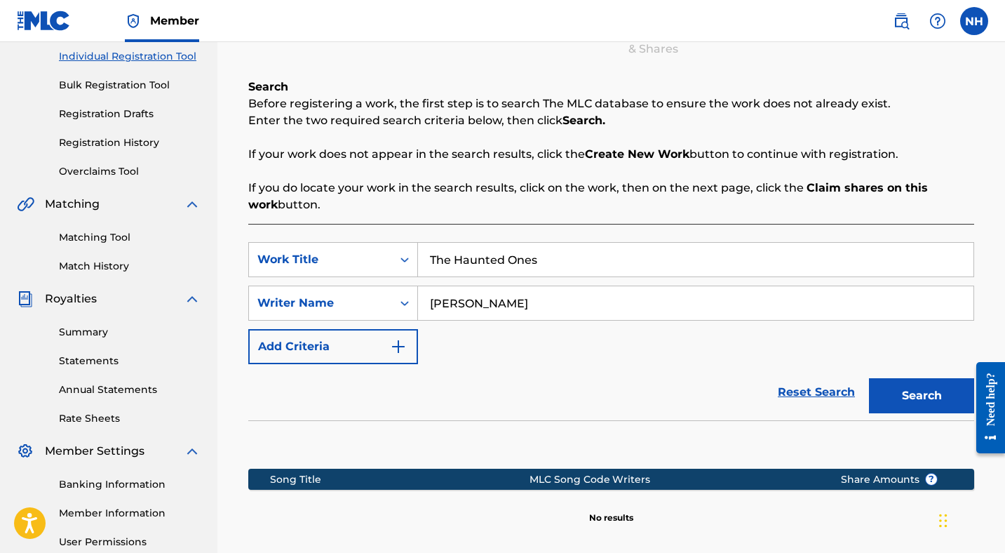
scroll to position [319, 0]
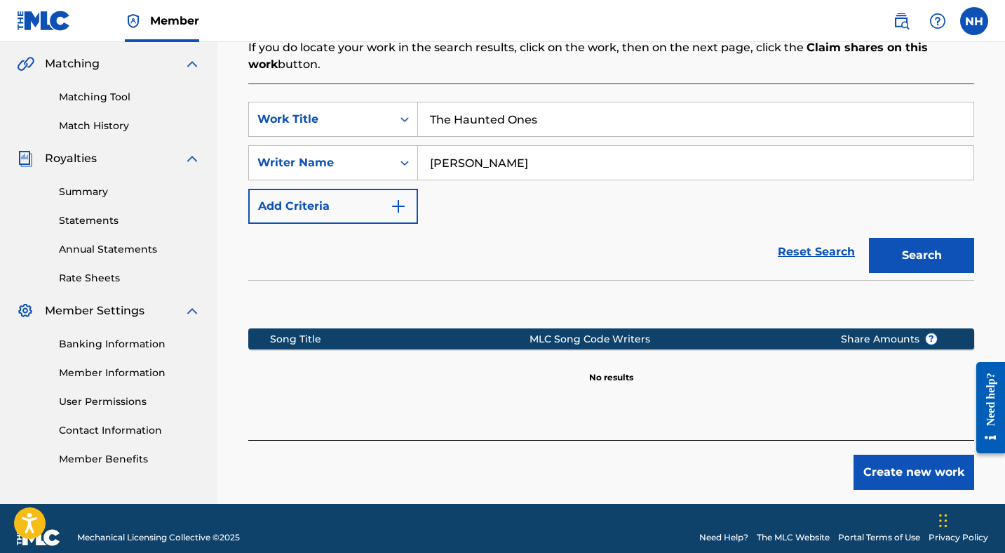
click at [904, 471] on button "Create new work" at bounding box center [914, 472] width 121 height 35
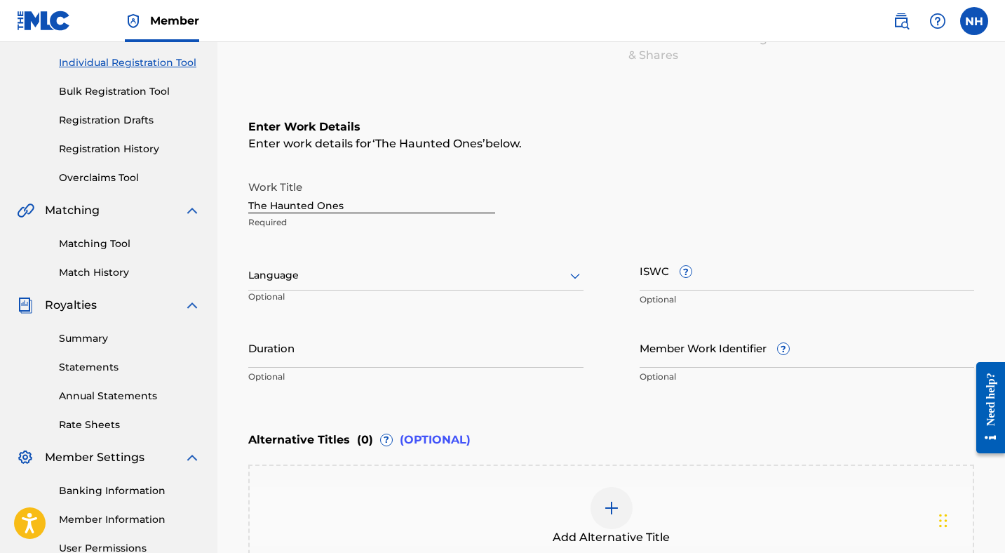
scroll to position [167, 0]
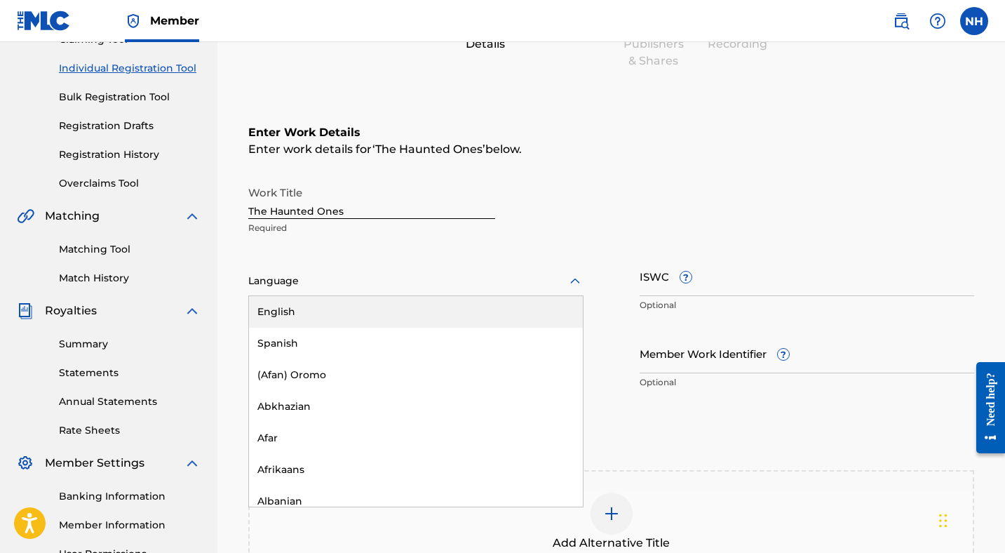
click at [458, 278] on div at bounding box center [415, 281] width 335 height 18
click at [434, 309] on div "English" at bounding box center [416, 312] width 334 height 32
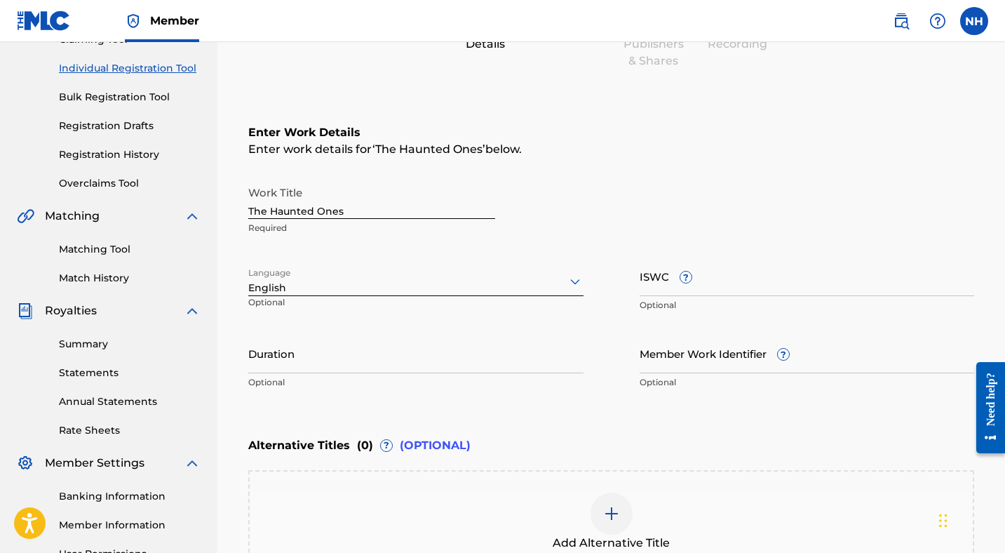
click at [285, 358] on input "Duration" at bounding box center [415, 353] width 335 height 40
click at [324, 321] on div "Work Title The Haunted Ones Required Language English Optional ISWC ? Optional …" at bounding box center [611, 287] width 726 height 217
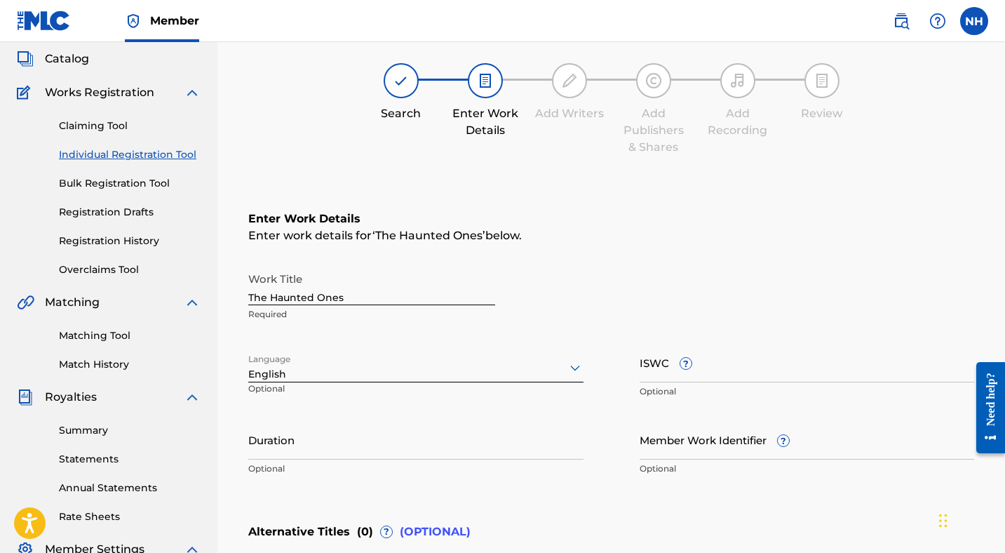
scroll to position [60, 0]
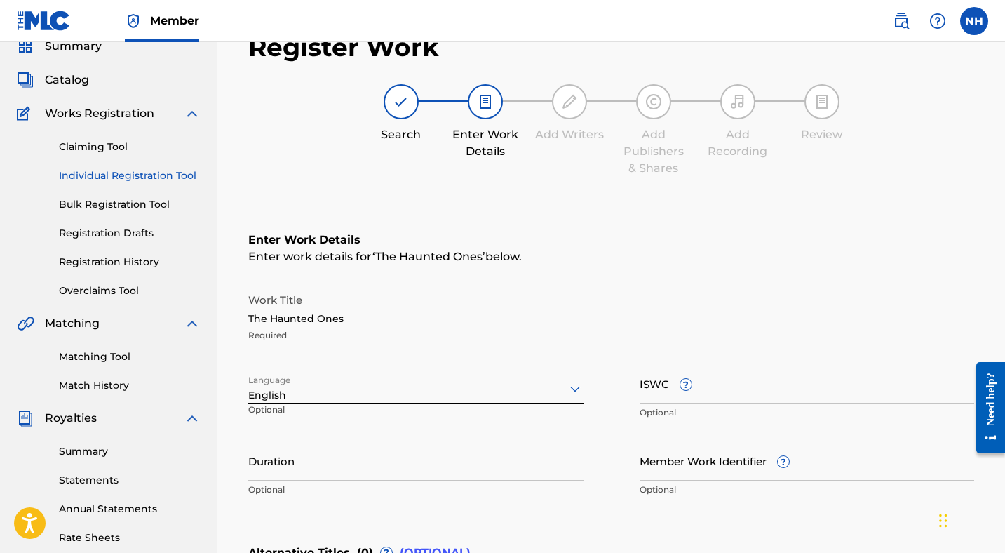
click at [974, 18] on label at bounding box center [974, 21] width 28 height 28
click at [974, 21] on input "NH [PERSON_NAME] [EMAIL_ADDRESS][DOMAIN_NAME] Notification Preferences Profile …" at bounding box center [974, 21] width 0 height 0
click at [830, 194] on p "Log out" at bounding box center [838, 198] width 33 height 13
click at [974, 21] on input "NH [PERSON_NAME] [EMAIL_ADDRESS][DOMAIN_NAME] Notification Preferences Profile …" at bounding box center [974, 21] width 0 height 0
